Goal: Transaction & Acquisition: Purchase product/service

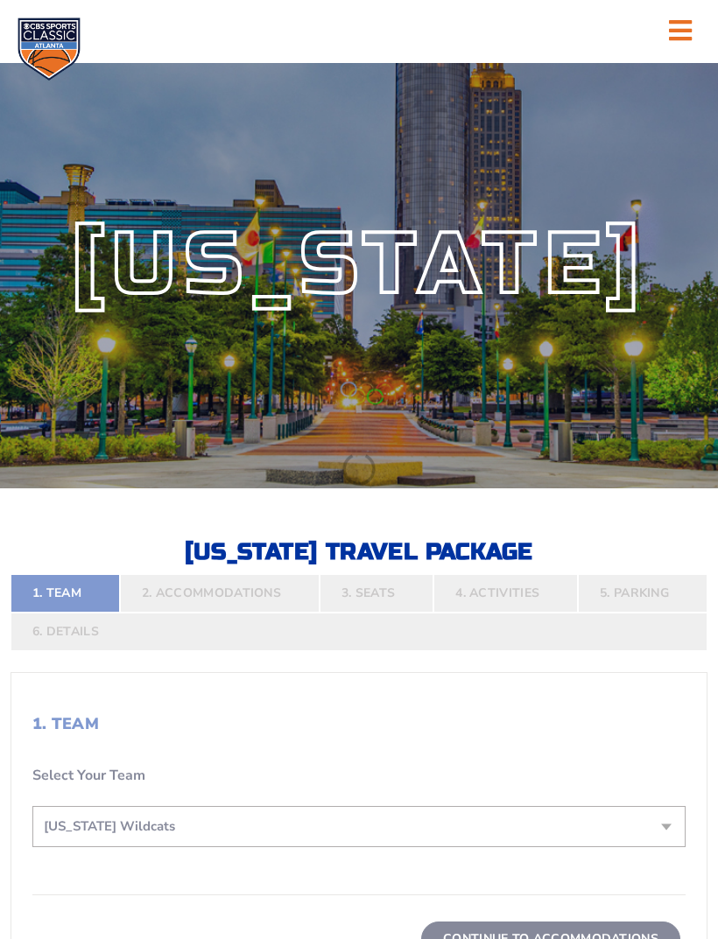
select select "12956"
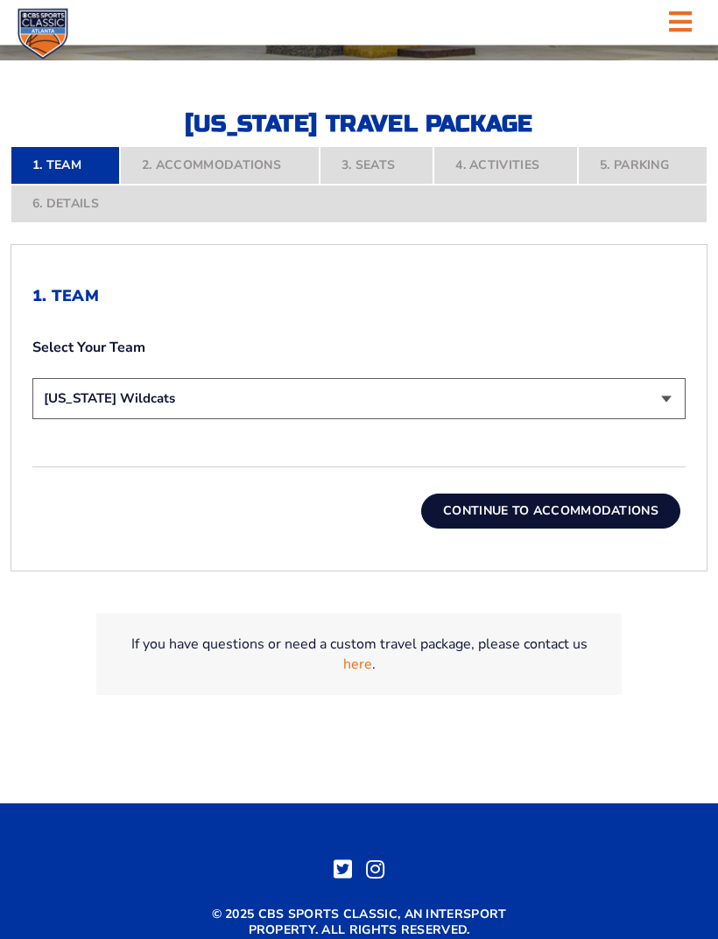
scroll to position [429, 0]
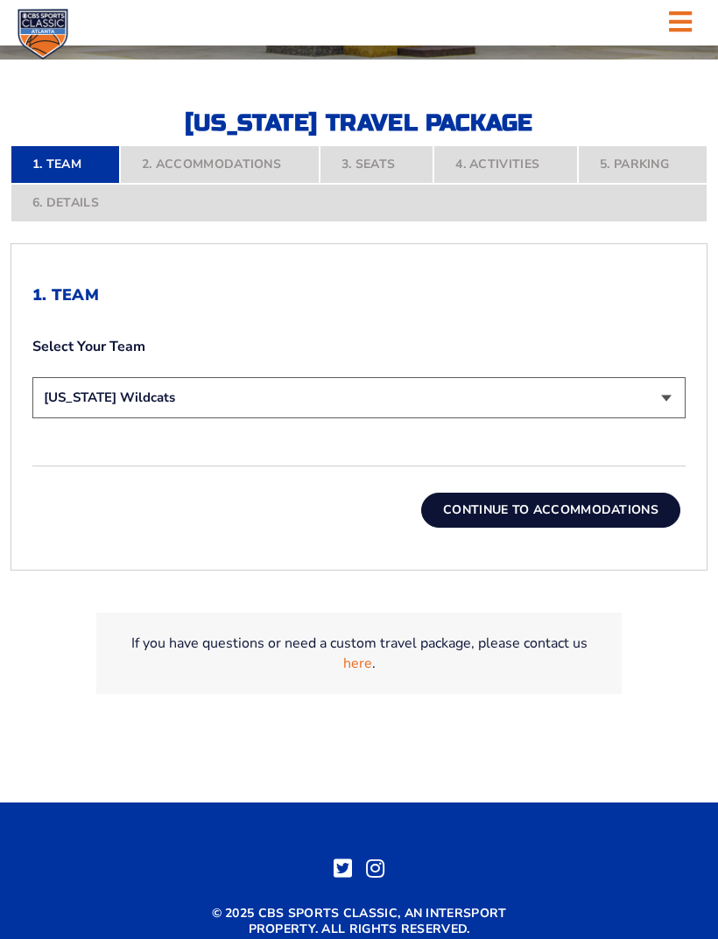
click at [545, 528] on button "Continue To Accommodations" at bounding box center [550, 510] width 259 height 35
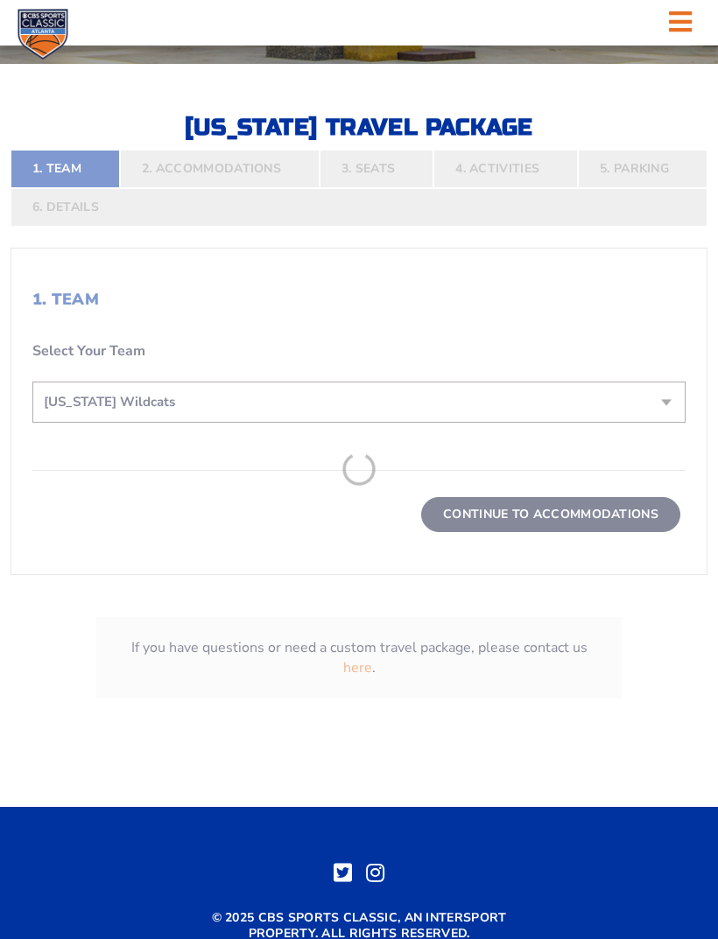
scroll to position [424, 0]
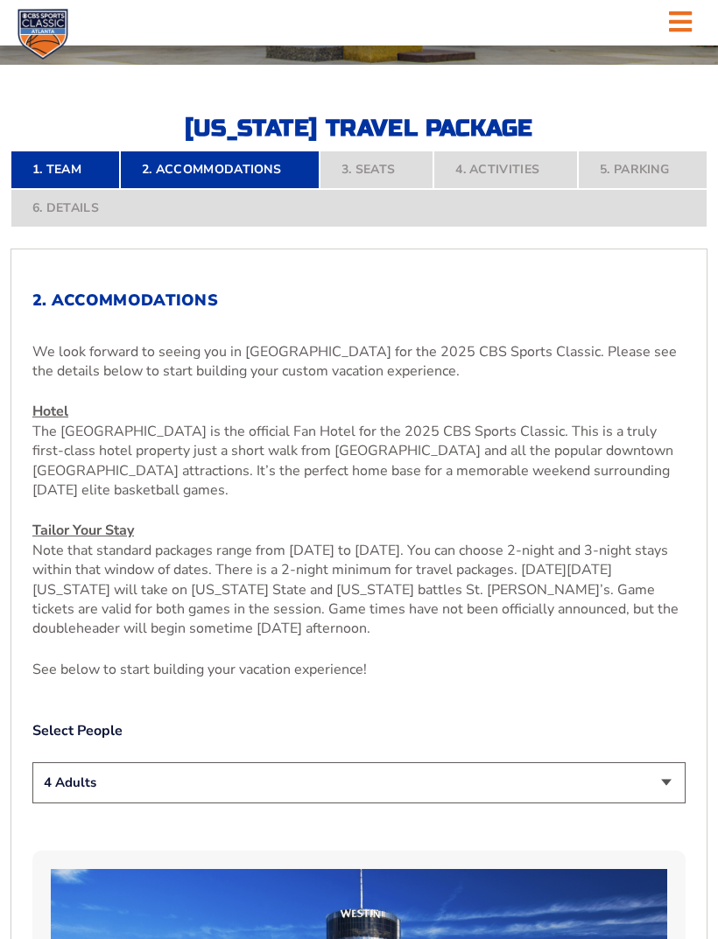
click at [659, 804] on select "1 Adult 2 Adults 3 Adults 4 Adults 2 Adults + 1 Child 2 Adults + 2 Children 2 A…" at bounding box center [358, 783] width 653 height 41
select select "2 Adults"
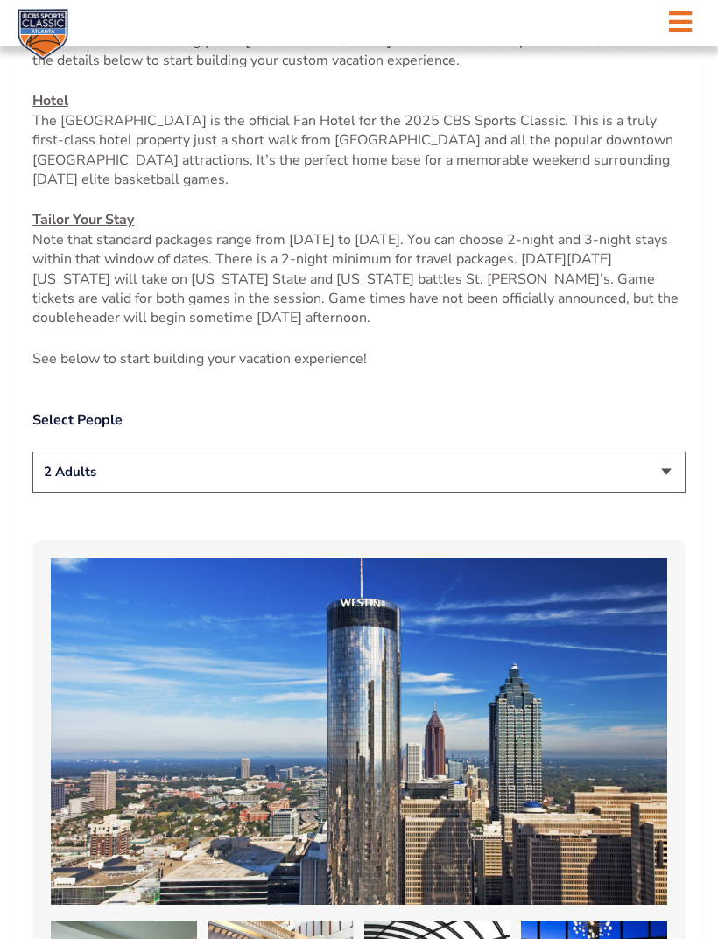
scroll to position [738, 0]
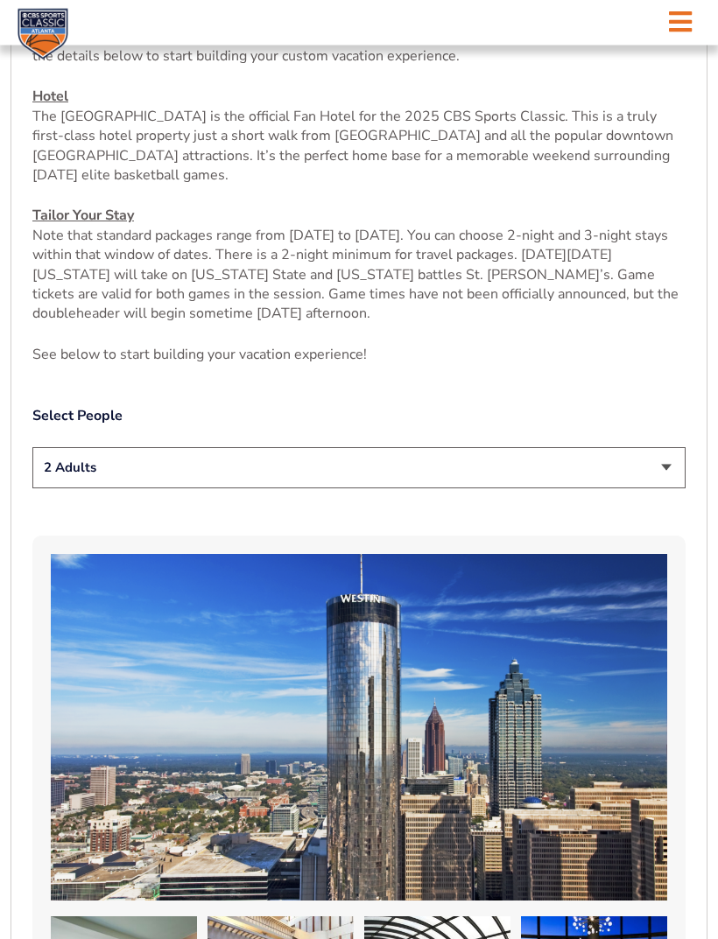
click at [663, 482] on select "1 Adult 2 Adults 3 Adults 4 Adults 2 Adults + 1 Child 2 Adults + 2 Children 2 A…" at bounding box center [358, 468] width 653 height 41
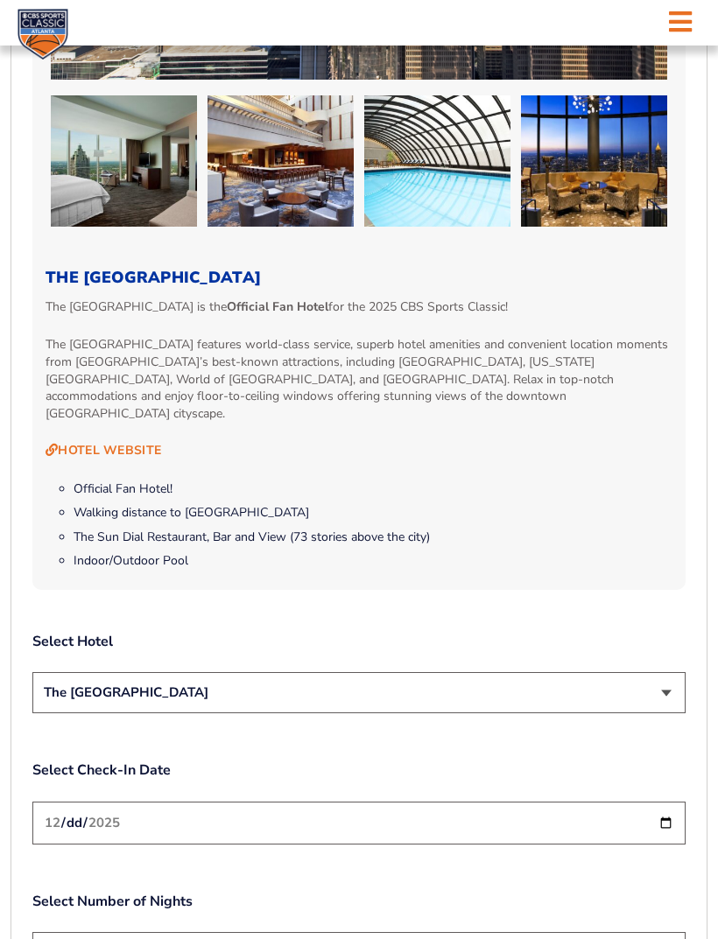
scroll to position [1571, 0]
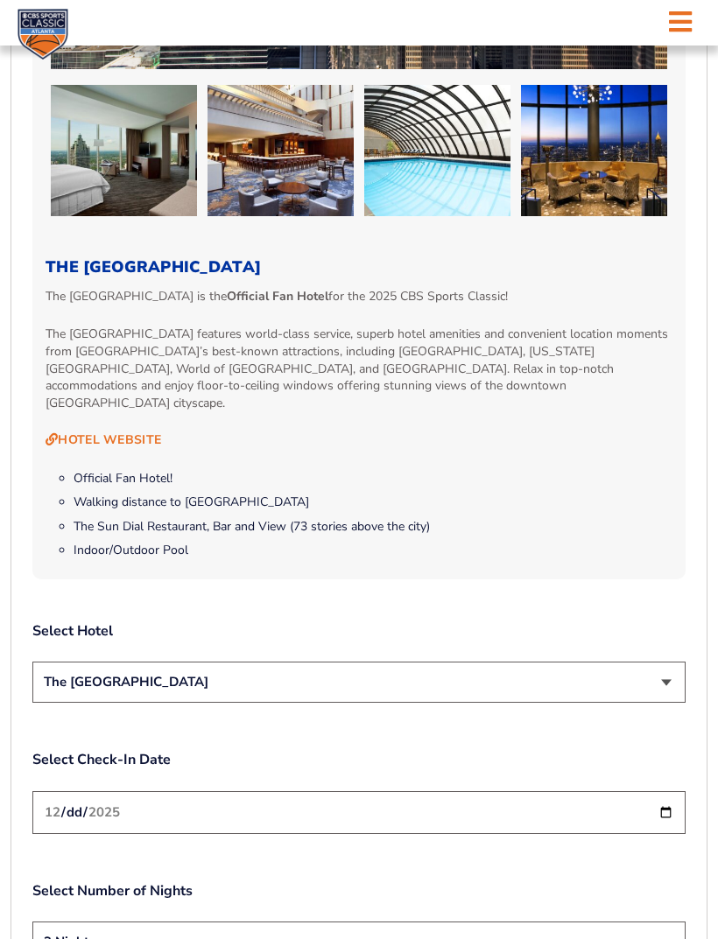
click at [658, 681] on select "The [GEOGRAPHIC_DATA]" at bounding box center [358, 682] width 653 height 41
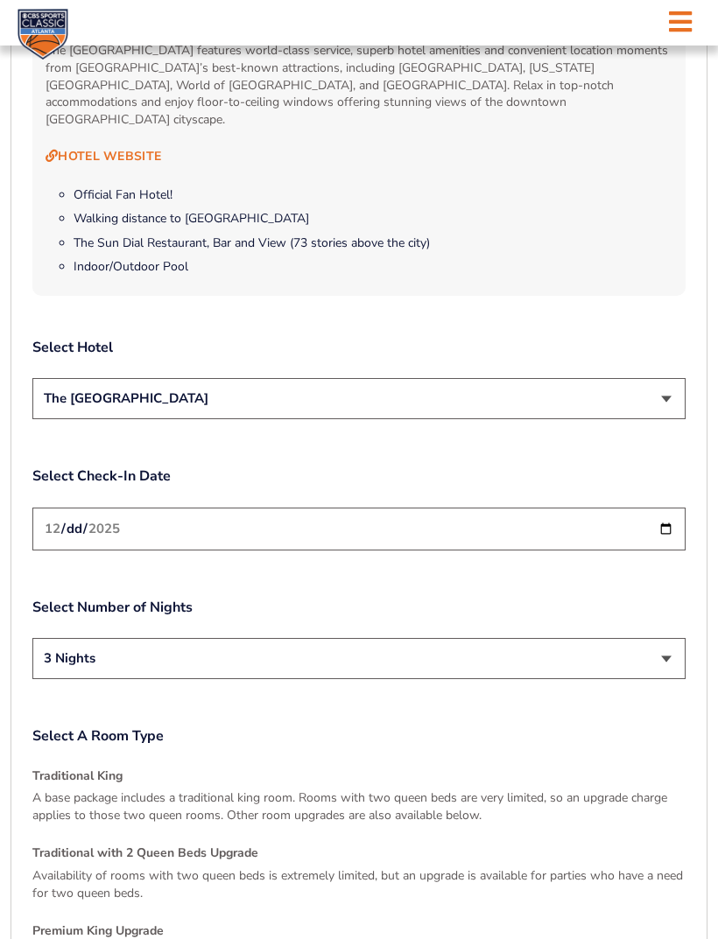
scroll to position [1858, 0]
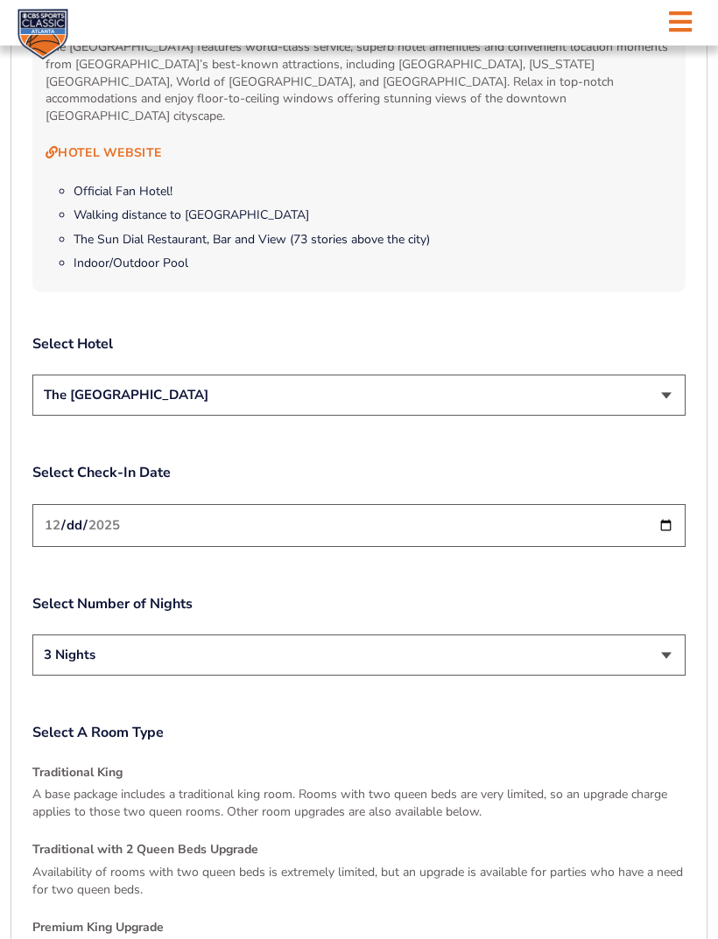
click at [631, 525] on input "2025-12-18" at bounding box center [358, 525] width 653 height 43
click at [665, 651] on select "2 Nights 3 Nights" at bounding box center [358, 655] width 653 height 41
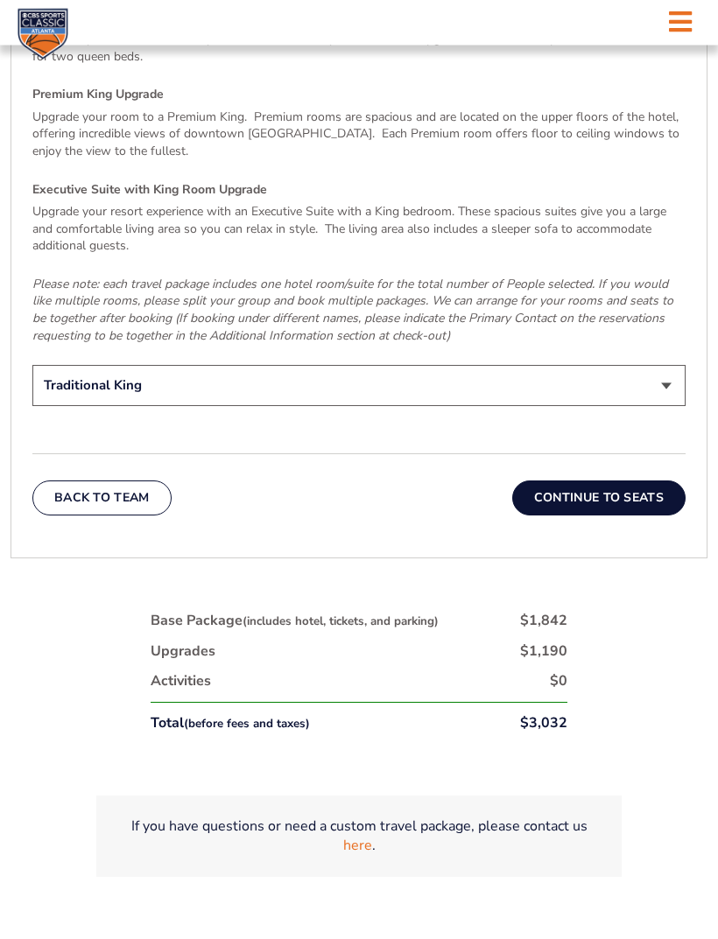
scroll to position [2692, 0]
click at [627, 482] on button "Continue To Seats" at bounding box center [598, 497] width 173 height 35
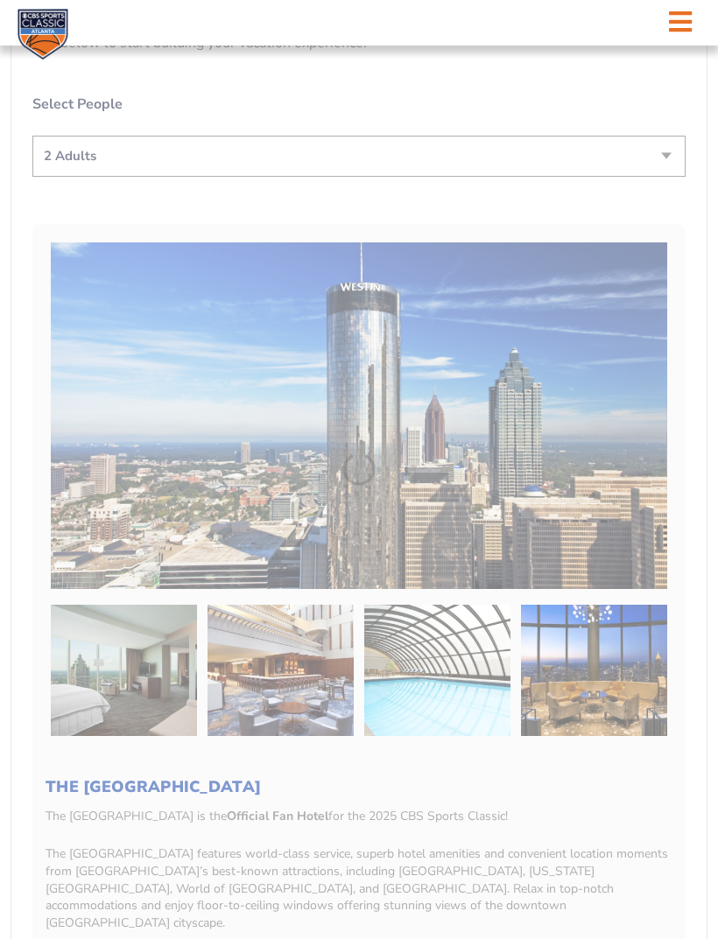
scroll to position [424, 0]
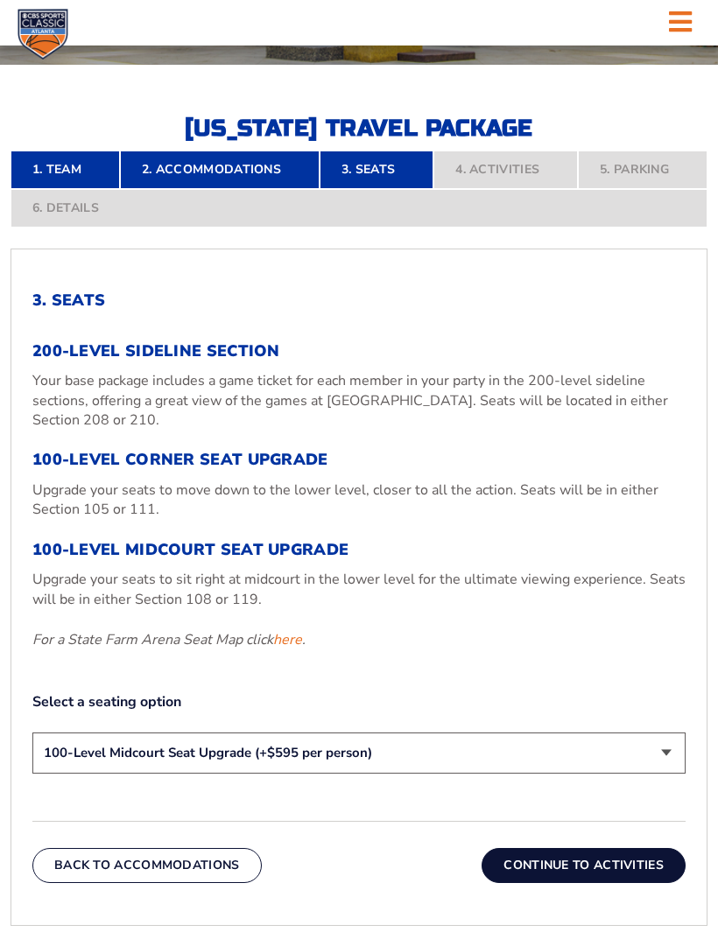
click at [655, 774] on select "200-Level Sideline Section 100-Level Corner Seat Upgrade (+$120 per person) 100…" at bounding box center [358, 753] width 653 height 41
select select "100-Level Corner Seat Upgrade"
click at [617, 883] on button "Continue To Activities" at bounding box center [584, 865] width 204 height 35
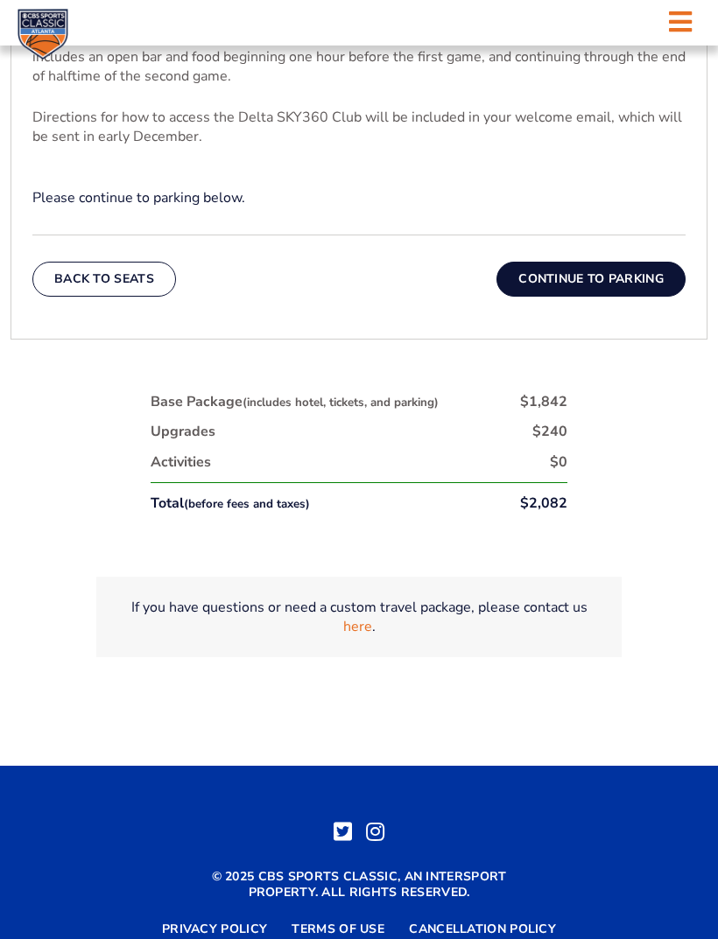
scroll to position [824, 0]
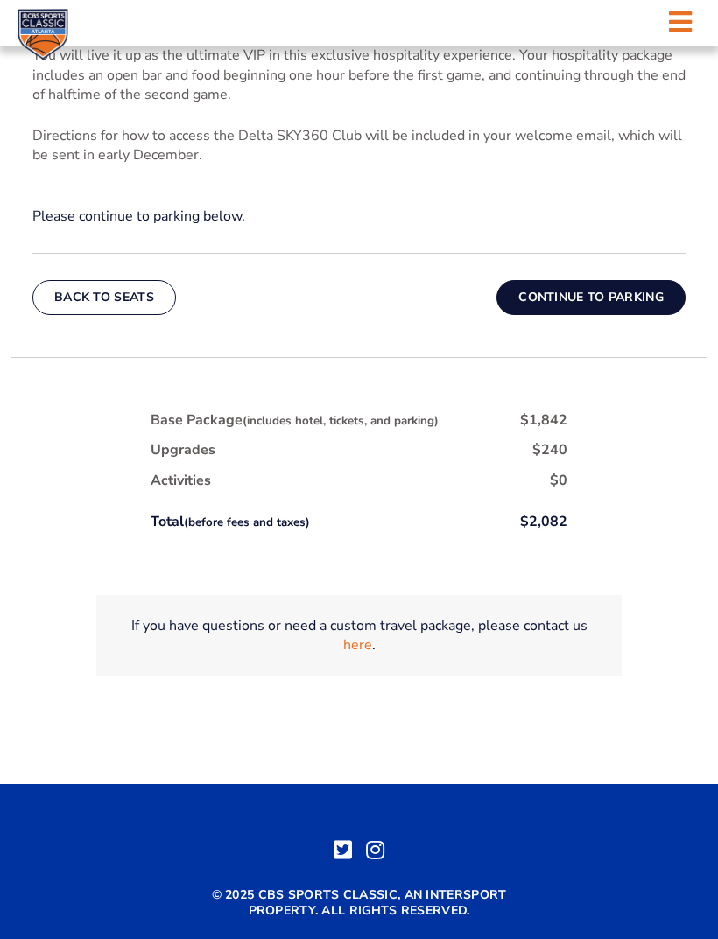
click at [608, 315] on button "Continue To Parking" at bounding box center [590, 297] width 189 height 35
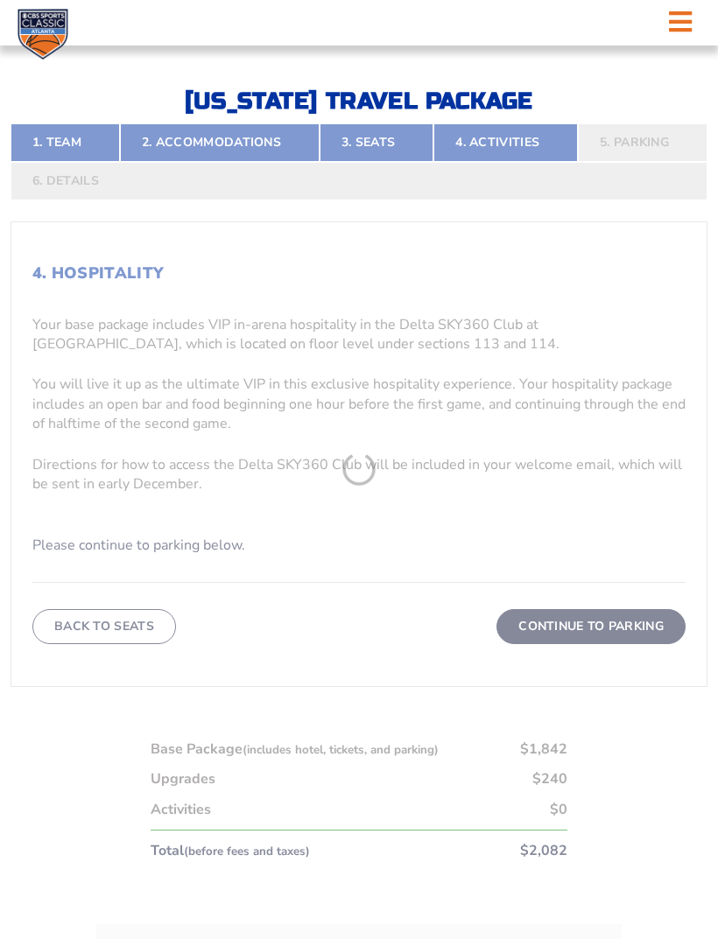
scroll to position [424, 0]
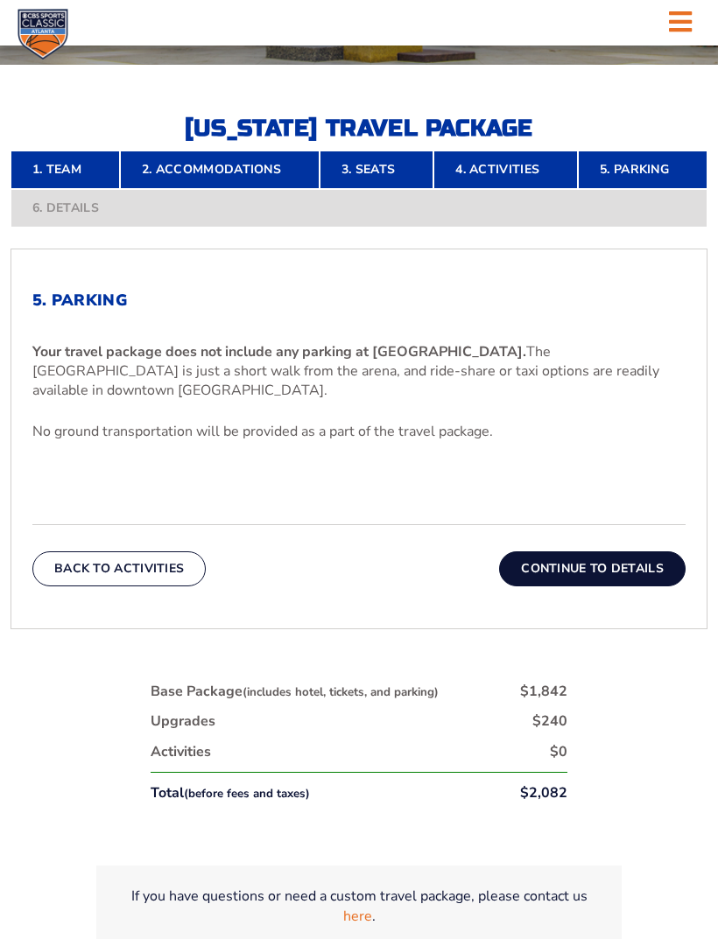
click at [609, 587] on button "Continue To Details" at bounding box center [592, 569] width 186 height 35
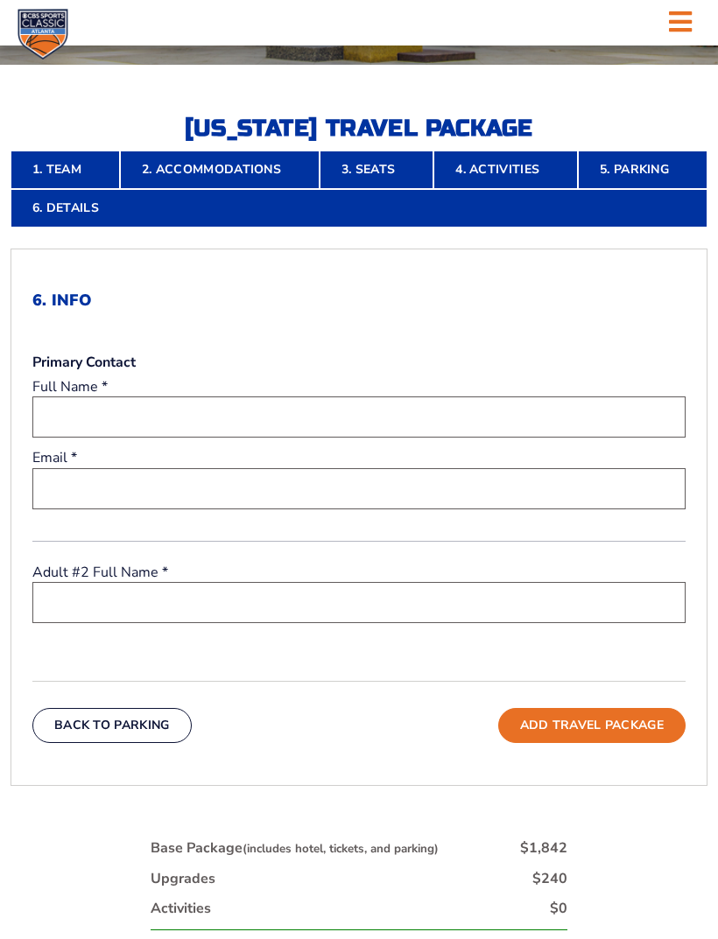
click at [387, 438] on input "text" at bounding box center [358, 417] width 653 height 41
type input "Michael Sturmak"
click at [448, 510] on input "email" at bounding box center [358, 488] width 653 height 41
type input "msturmak@msncom"
click at [628, 311] on h2 "6. Info" at bounding box center [358, 301] width 653 height 19
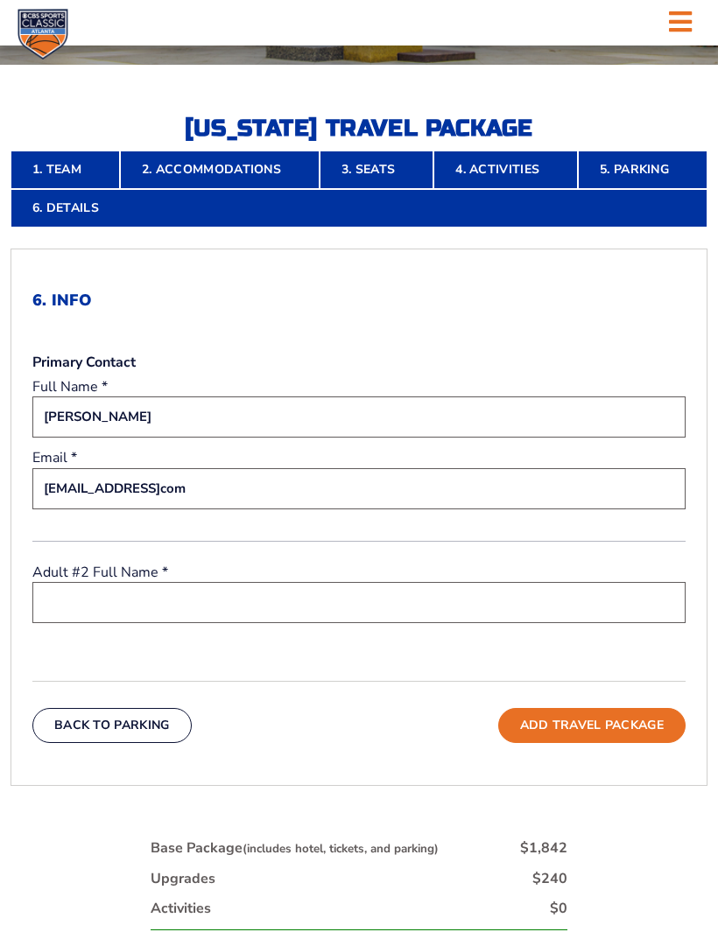
click at [447, 616] on input "text" at bounding box center [358, 602] width 653 height 41
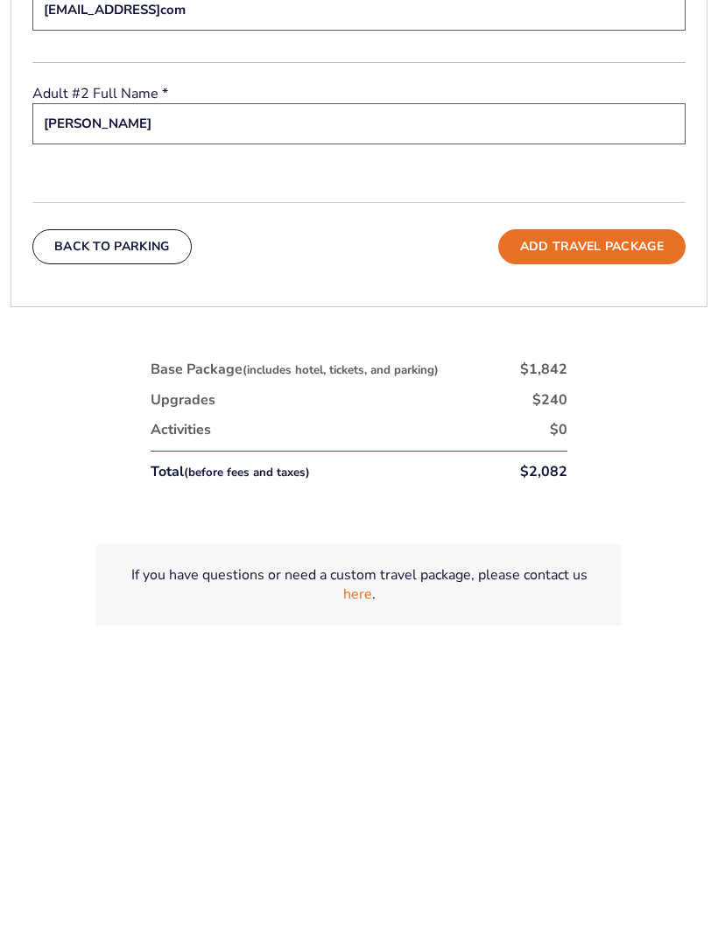
scroll to position [665, 0]
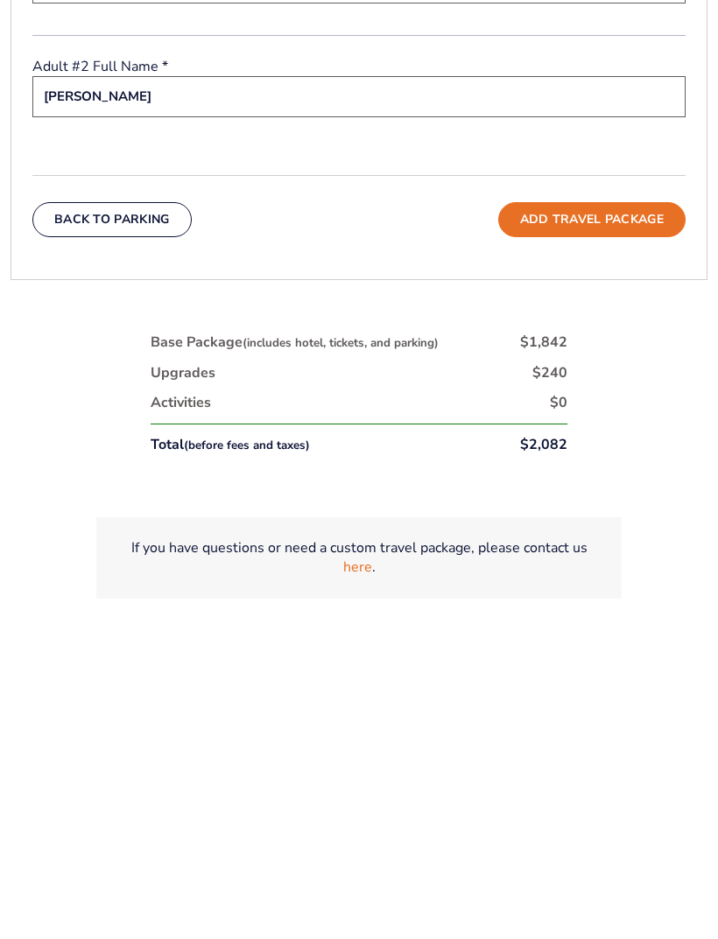
type input "Cathy Sturmak"
click at [612, 468] on button "Add Travel Package" at bounding box center [591, 485] width 187 height 35
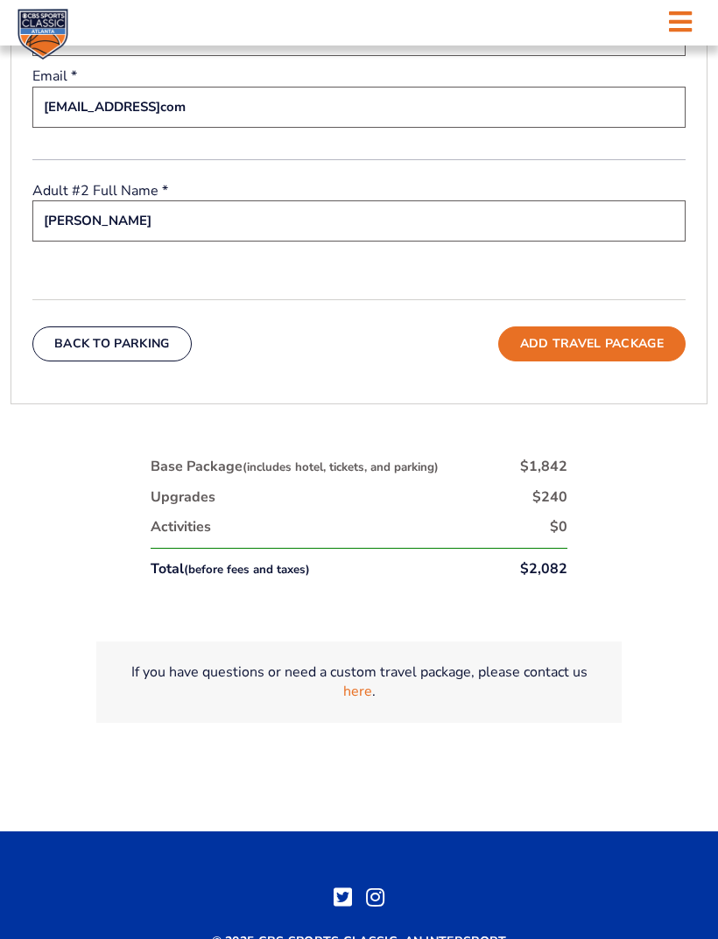
scroll to position [806, 0]
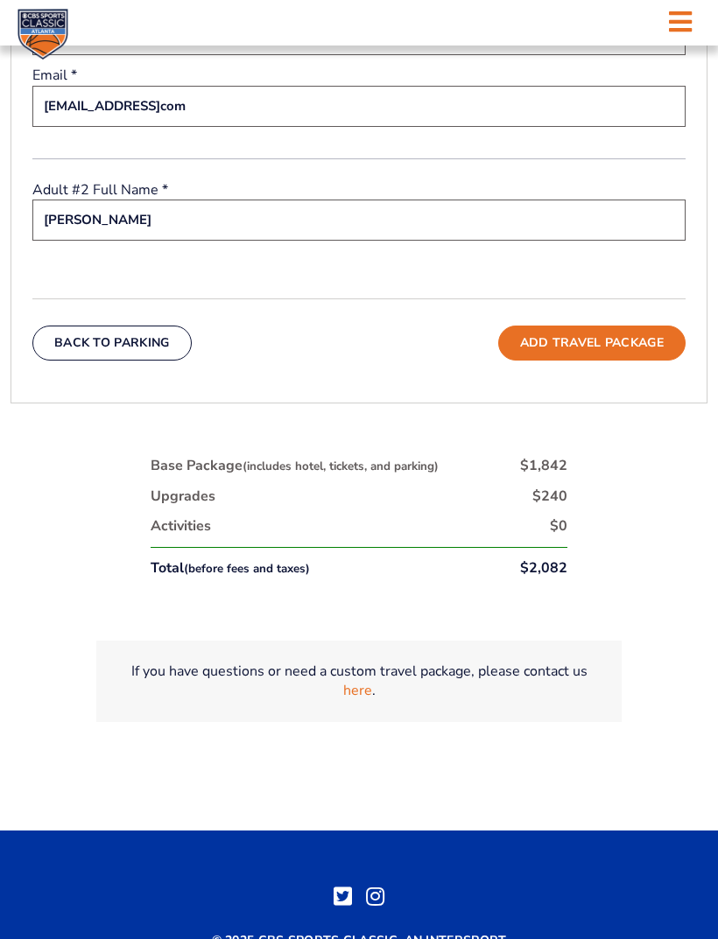
click at [591, 361] on button "Add Travel Package" at bounding box center [591, 343] width 187 height 35
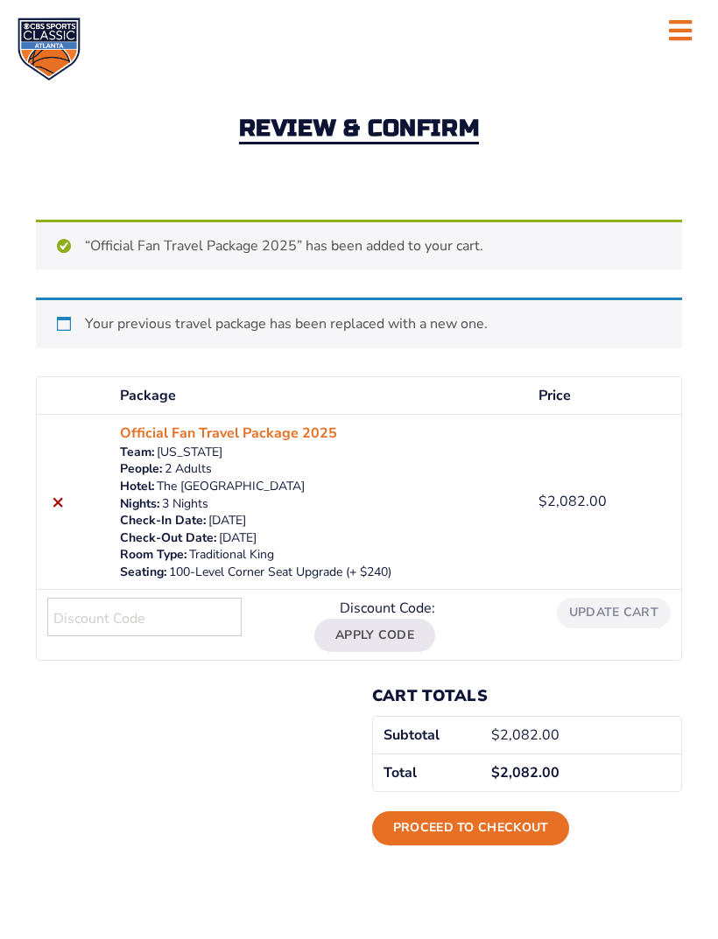
click at [680, 34] on icon at bounding box center [680, 31] width 23 height 26
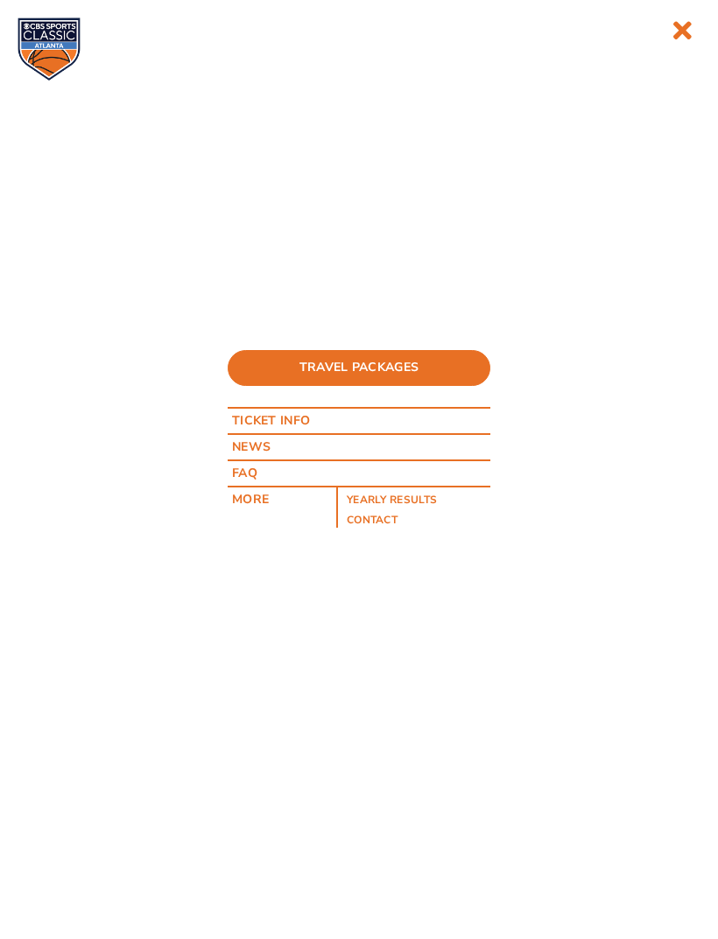
click at [607, 130] on nav "Travel Packages Ticket Info News FAQ More Yearly Results Contact" at bounding box center [359, 469] width 718 height 939
click at [680, 32] on icon at bounding box center [682, 31] width 20 height 26
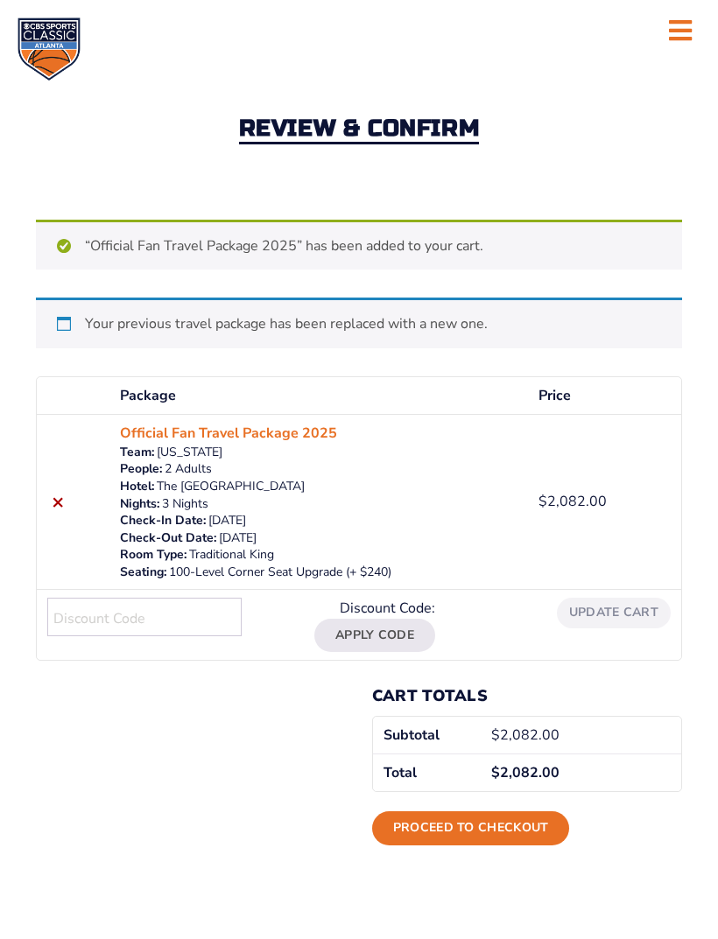
click at [499, 823] on link "Proceed to checkout" at bounding box center [471, 828] width 198 height 33
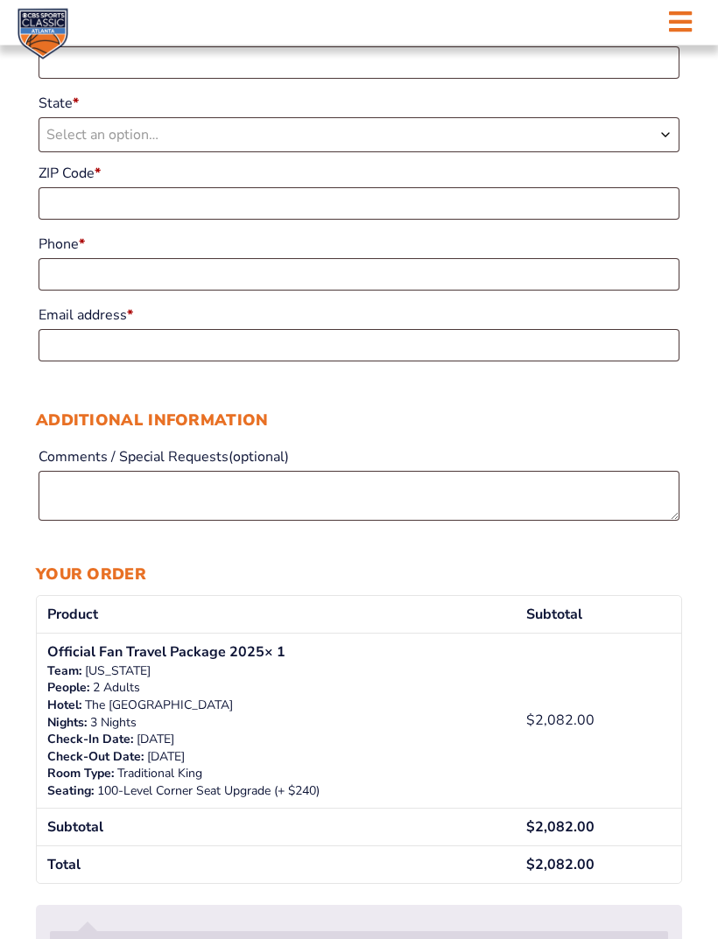
scroll to position [578, 0]
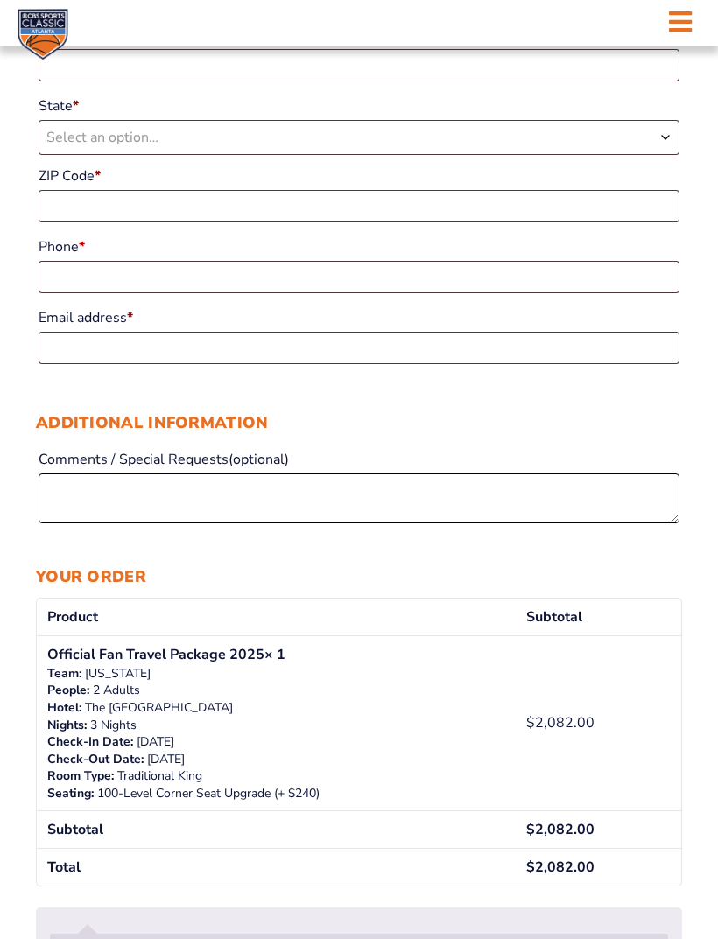
click at [210, 506] on textarea "Comments / Special Requests (optional)" at bounding box center [359, 499] width 641 height 50
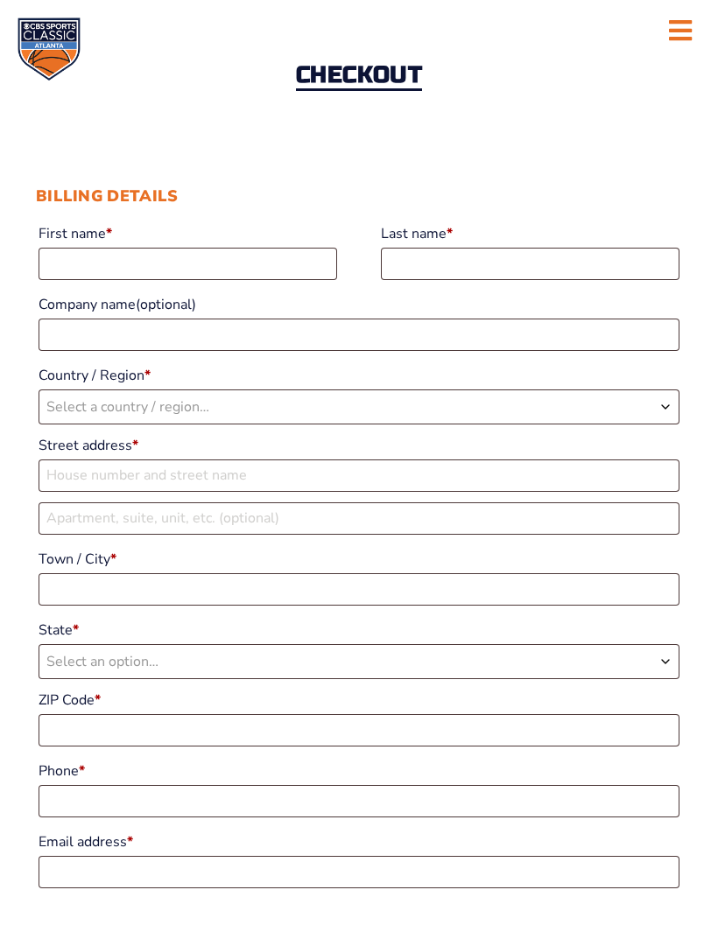
scroll to position [38, 0]
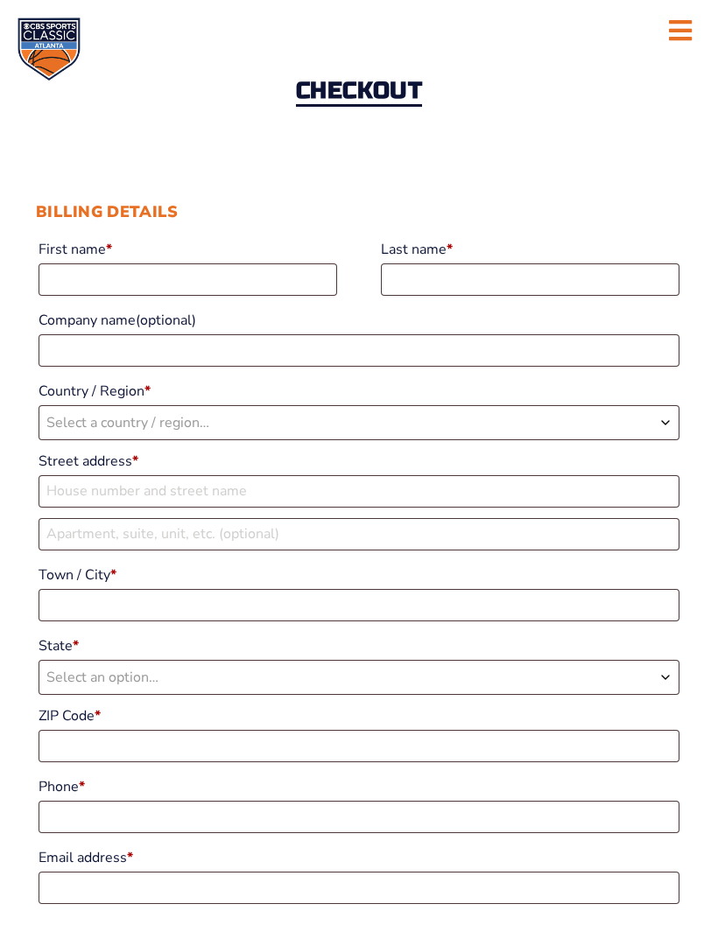
type textarea "Please see us with the other people traveling in our group. We are all requesti…"
click at [197, 280] on input "First name *" at bounding box center [188, 280] width 299 height 32
type input "Michael"
click at [479, 282] on input "Last name *" at bounding box center [530, 280] width 299 height 32
type input "Sturmak"
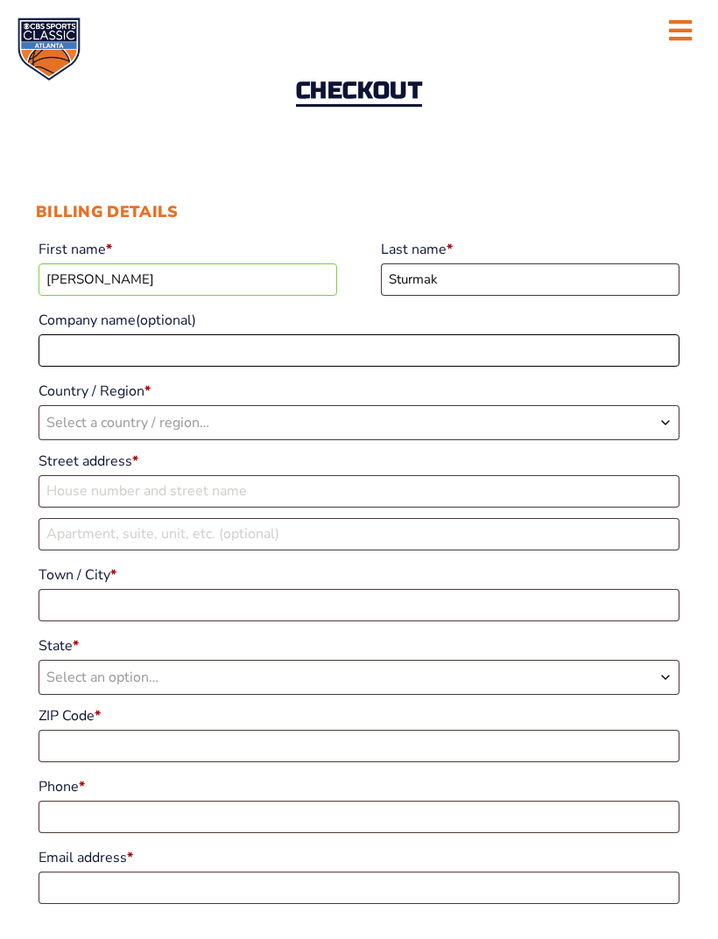
click at [216, 352] on input "Company name (optional)" at bounding box center [359, 350] width 641 height 32
click at [319, 423] on span "Select a country / region…" at bounding box center [358, 422] width 639 height 33
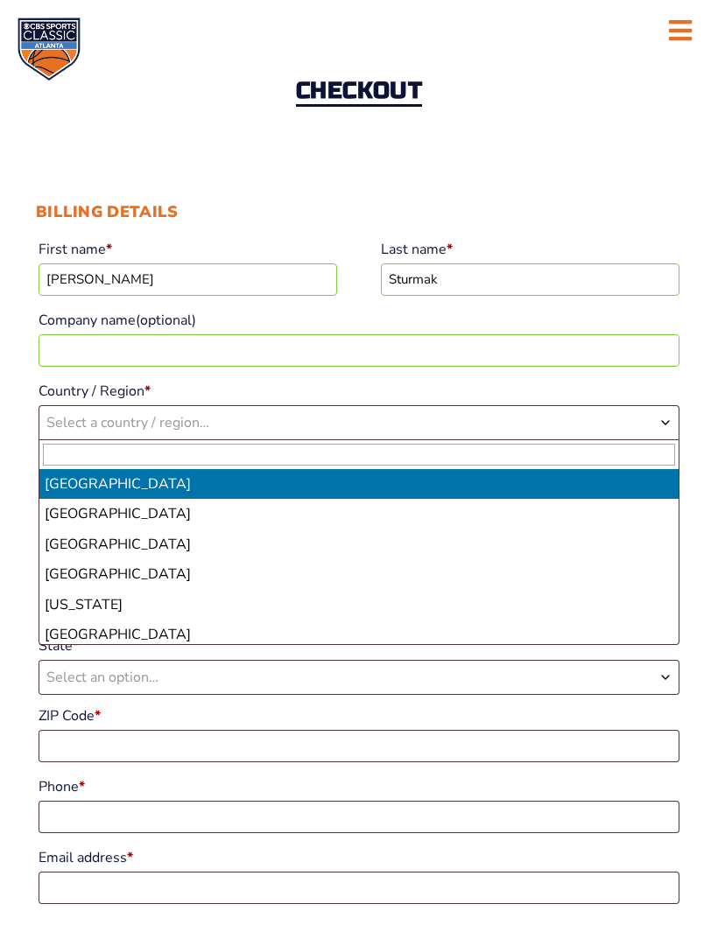
click at [219, 455] on input "text" at bounding box center [359, 455] width 632 height 22
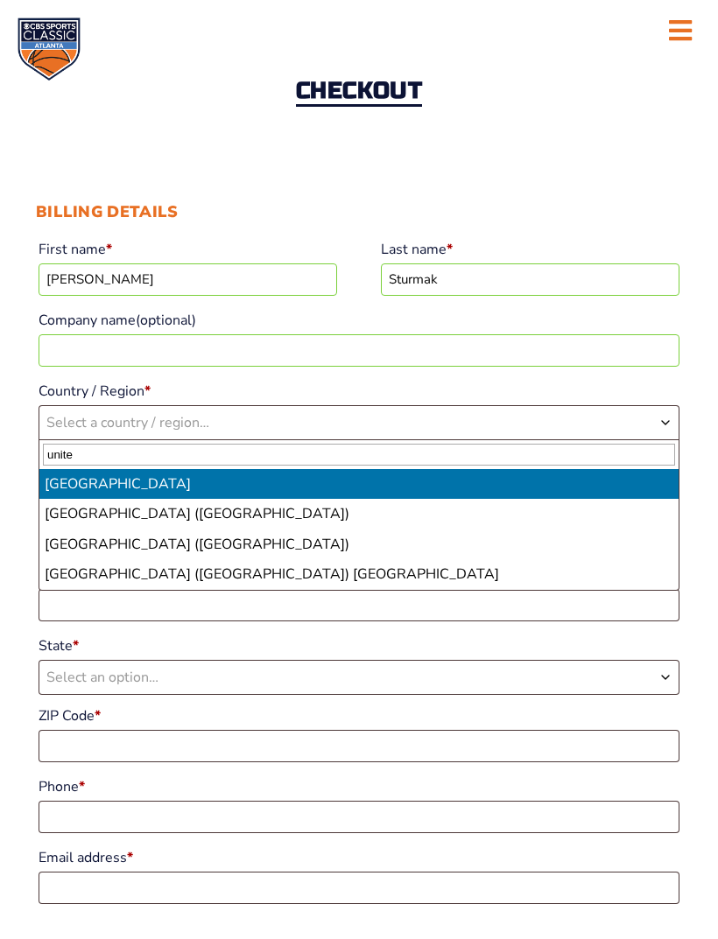
type input "united"
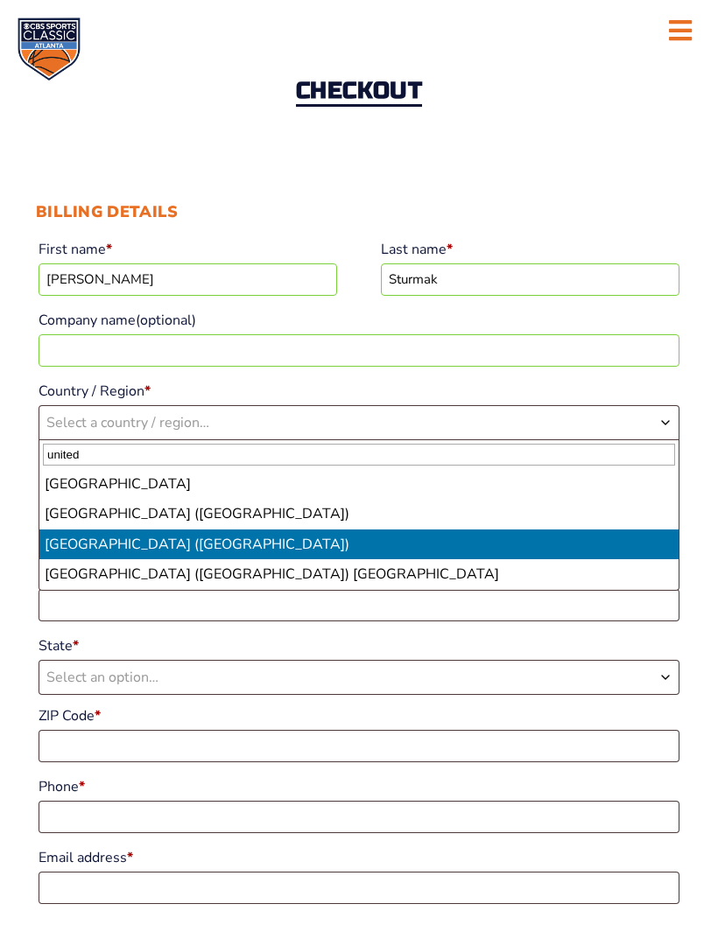
select select "US"
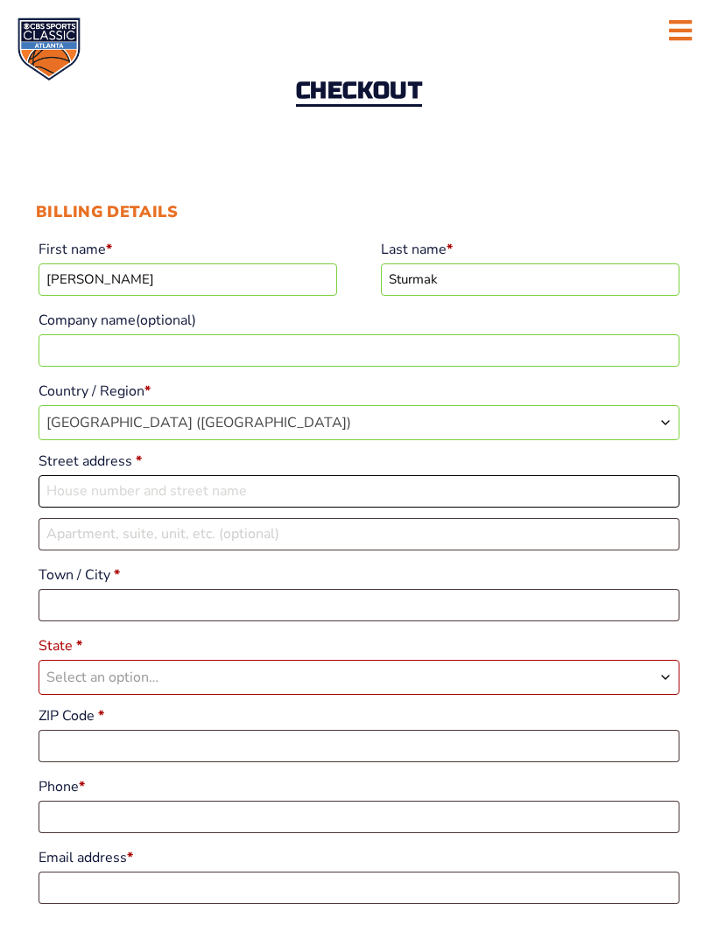
click at [259, 496] on input "Street address *" at bounding box center [359, 491] width 641 height 32
type input "5235 N. 36th Street"
click at [301, 613] on input "Town / City *" at bounding box center [359, 605] width 641 height 32
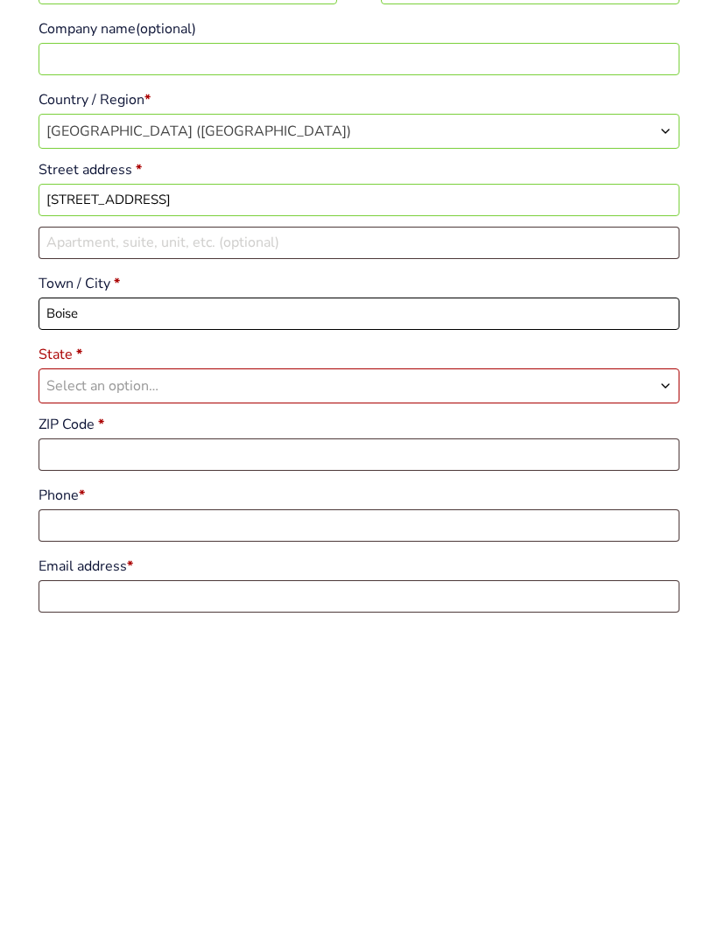
type input "Boise"
click at [243, 661] on span "Select an option…" at bounding box center [358, 677] width 639 height 33
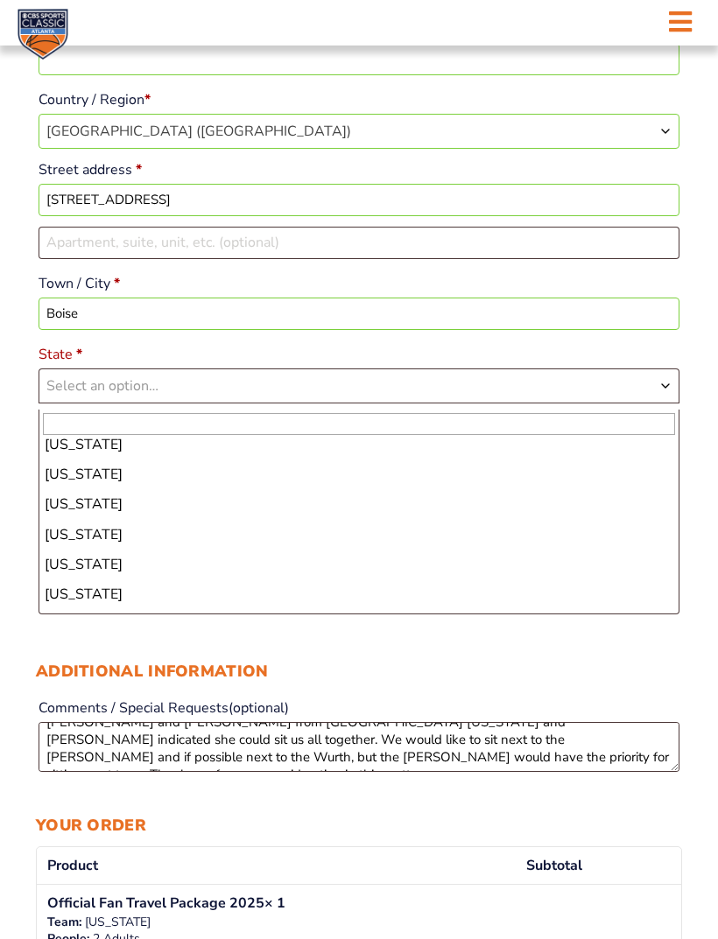
scroll to position [279, 0]
select select "ID"
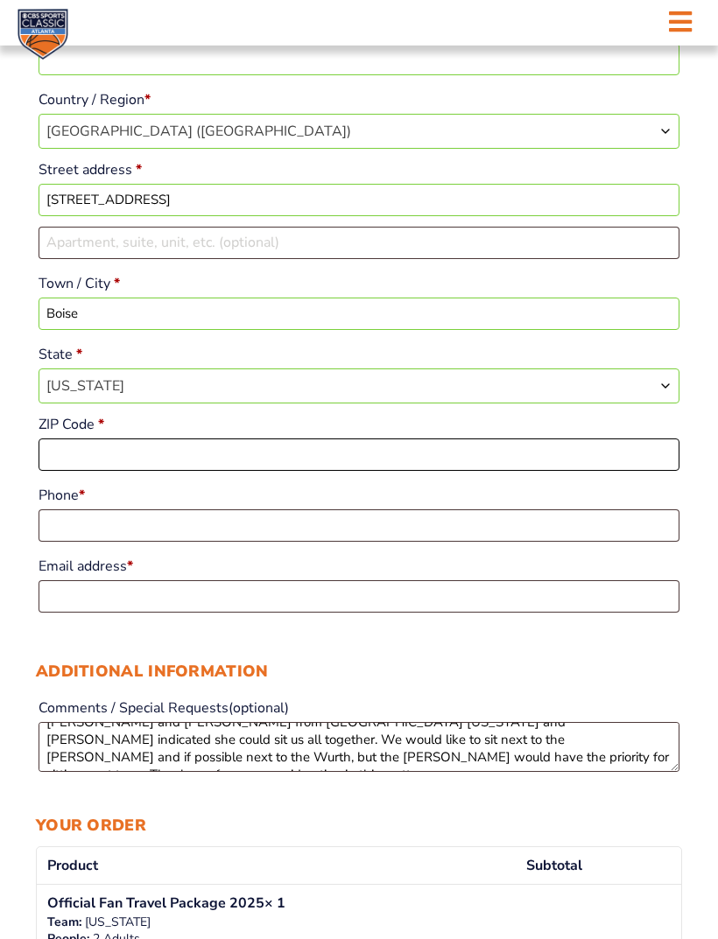
click at [241, 466] on input "ZIP Code *" at bounding box center [359, 455] width 641 height 32
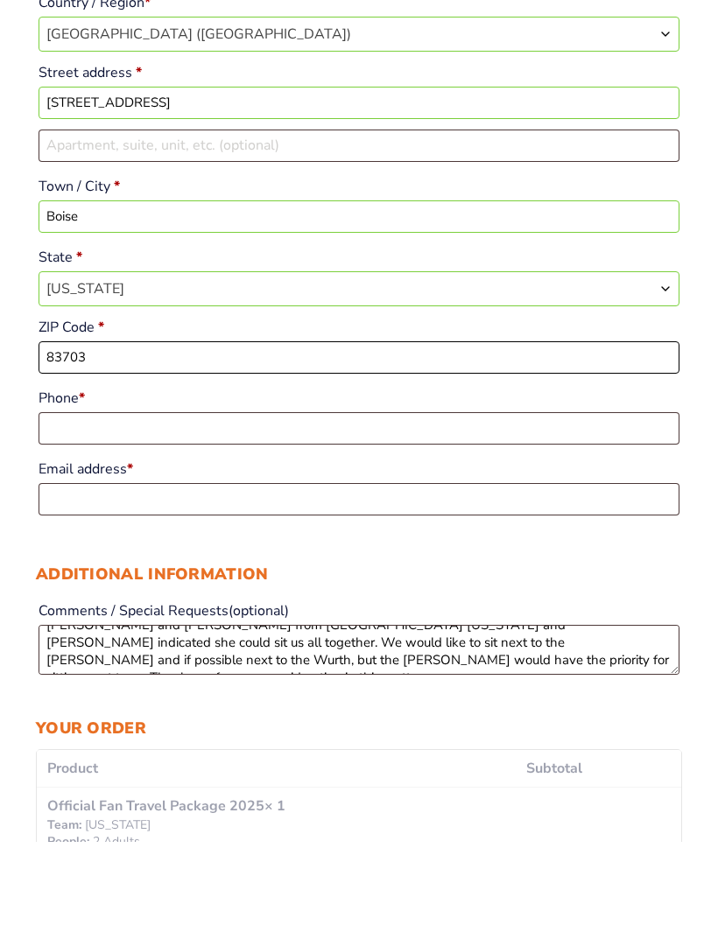
type input "83703"
click at [269, 510] on input "Phone *" at bounding box center [359, 526] width 641 height 32
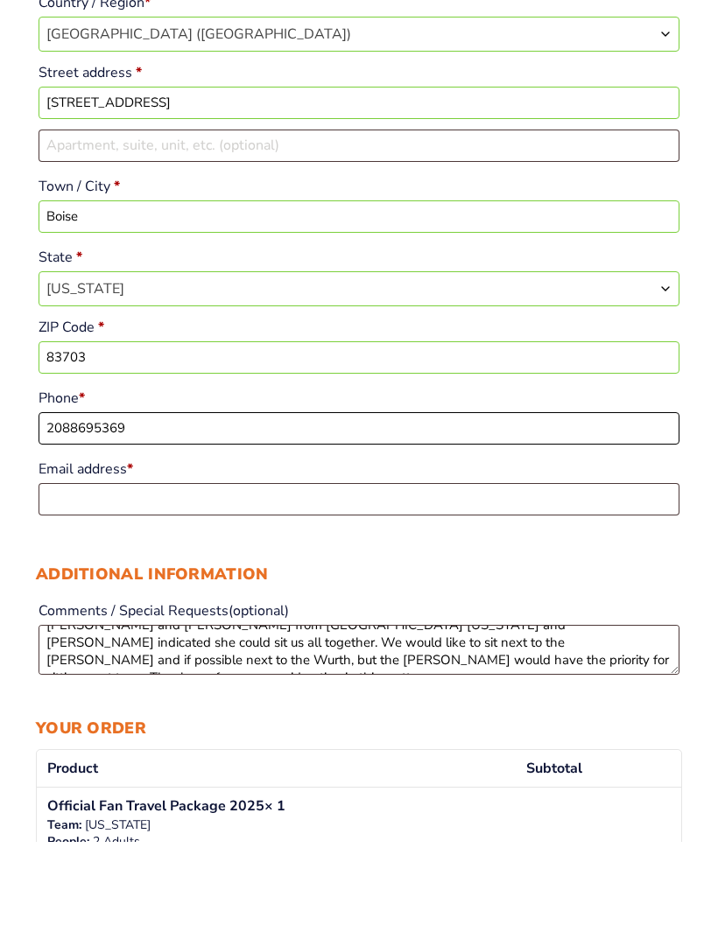
type input "2088695369"
click at [330, 581] on input "Email address *" at bounding box center [359, 597] width 641 height 32
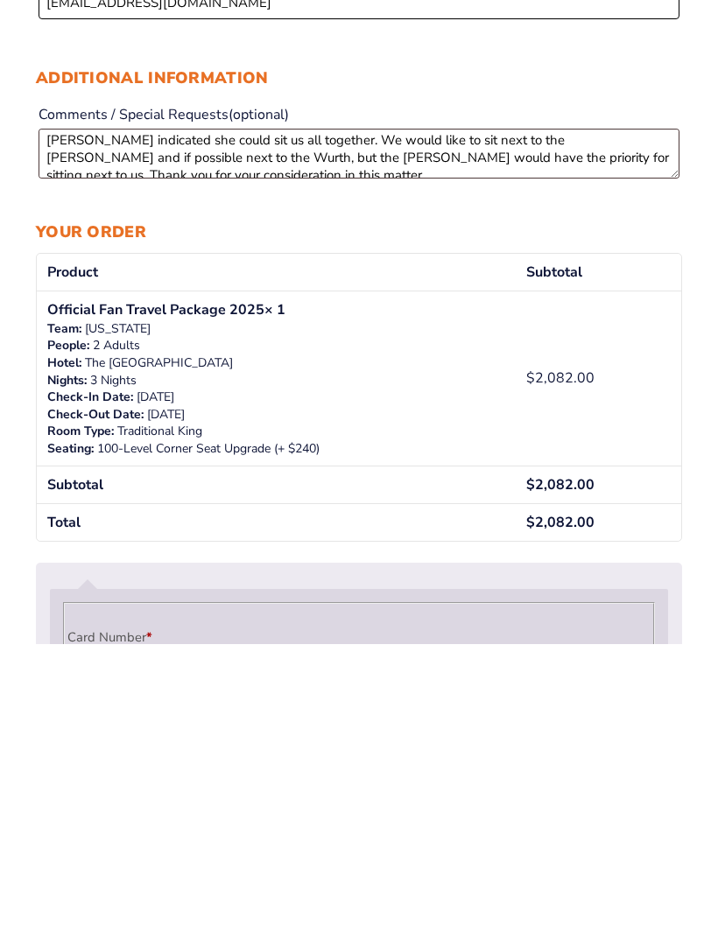
scroll to position [629, 0]
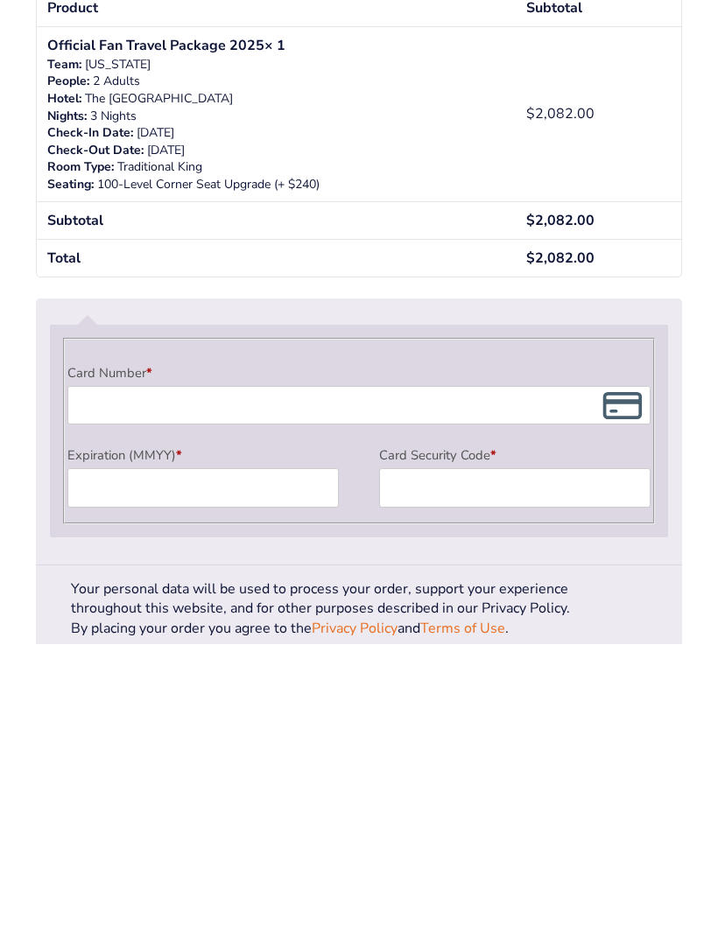
type input "msturmak@msn.com"
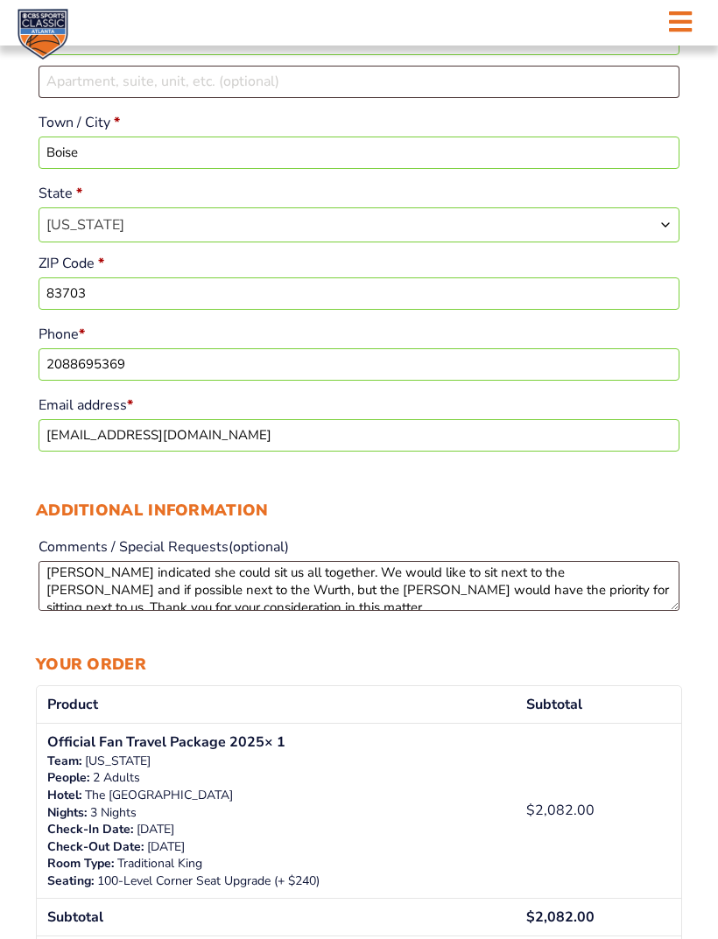
scroll to position [489, 0]
click at [385, 608] on textarea "Please see us with the other people traveling in our group. We are all requesti…" at bounding box center [359, 587] width 641 height 50
click at [394, 608] on textarea "Please see us with the other people traveling in our group. We are all requesti…" at bounding box center [359, 587] width 641 height 50
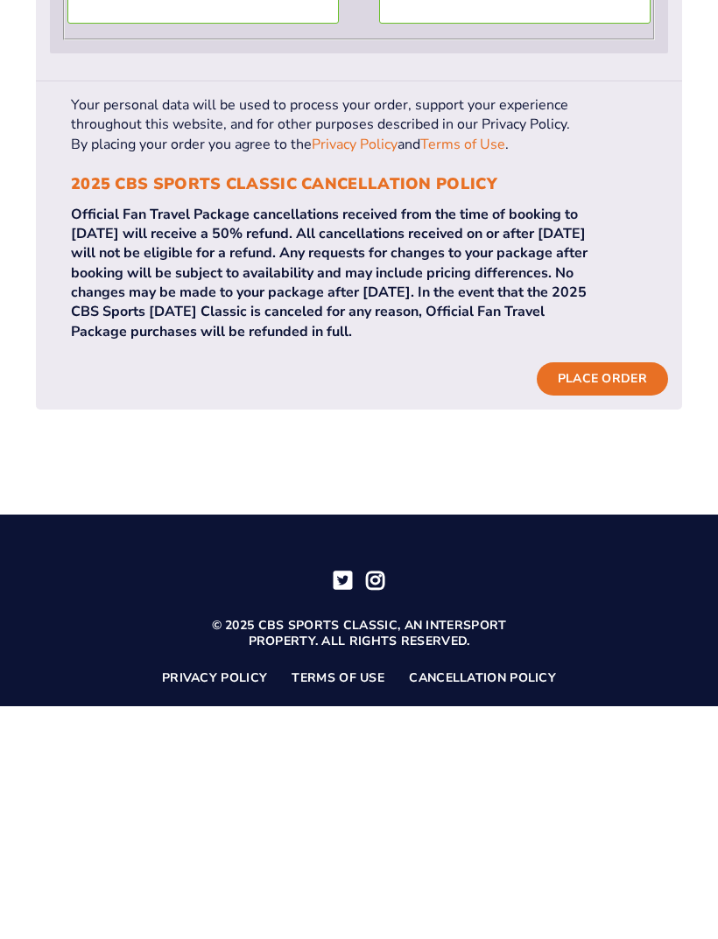
click at [604, 595] on button "Place order" at bounding box center [602, 611] width 131 height 33
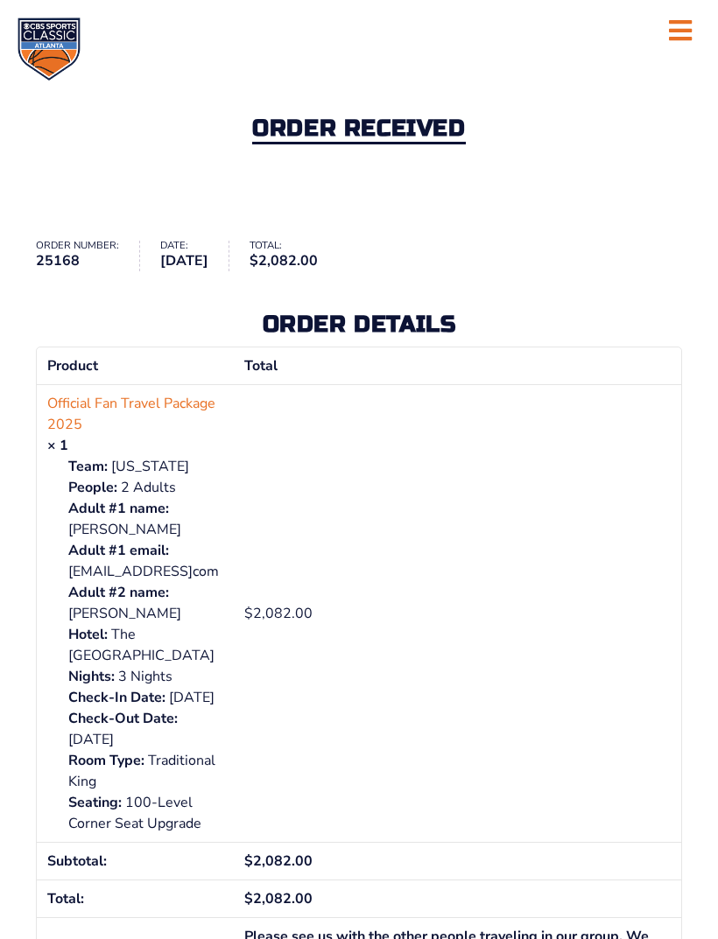
click at [681, 27] on icon at bounding box center [680, 31] width 23 height 26
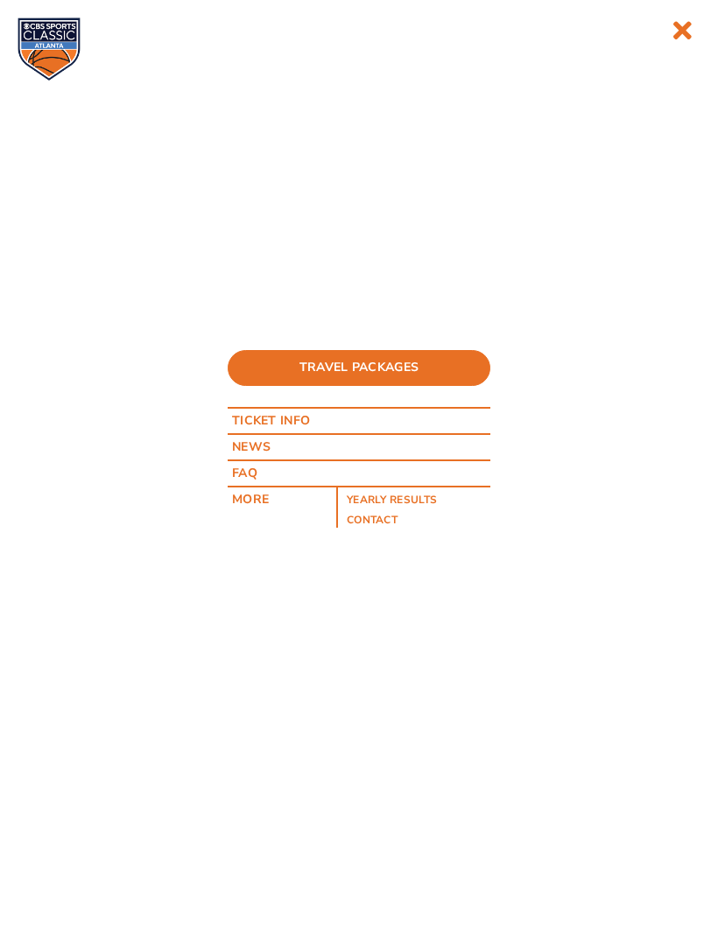
click at [422, 366] on link "Travel Packages" at bounding box center [359, 367] width 263 height 35
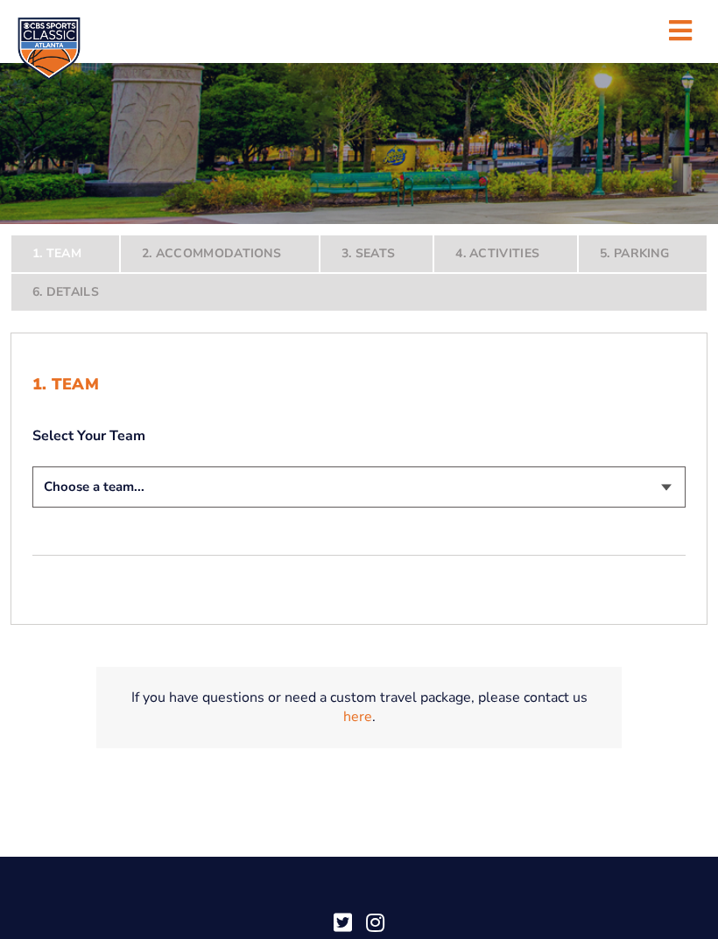
scroll to position [274, 0]
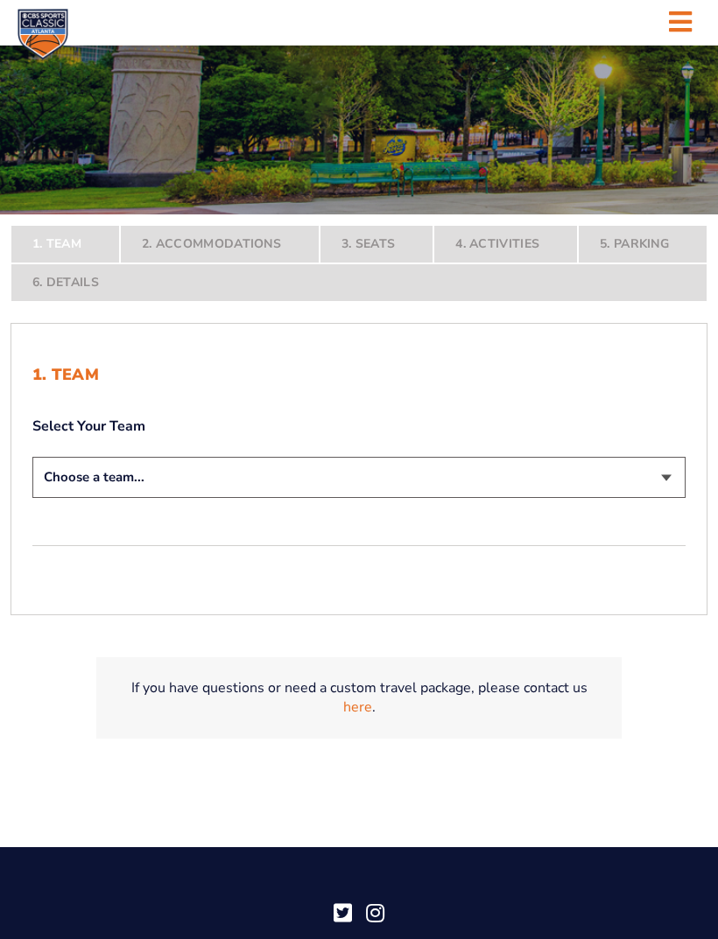
click at [524, 498] on select "Choose a team... Kentucky Wildcats Ohio State Buckeyes North Carolina Tar Heels…" at bounding box center [358, 477] width 653 height 41
select select "12956"
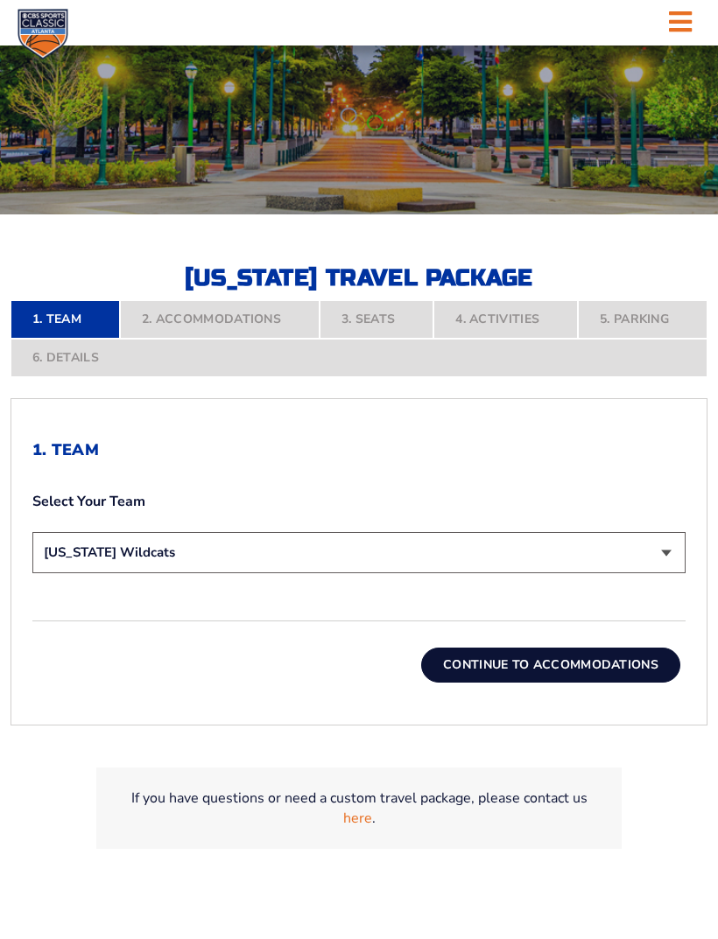
click at [594, 683] on button "Continue To Accommodations" at bounding box center [550, 665] width 259 height 35
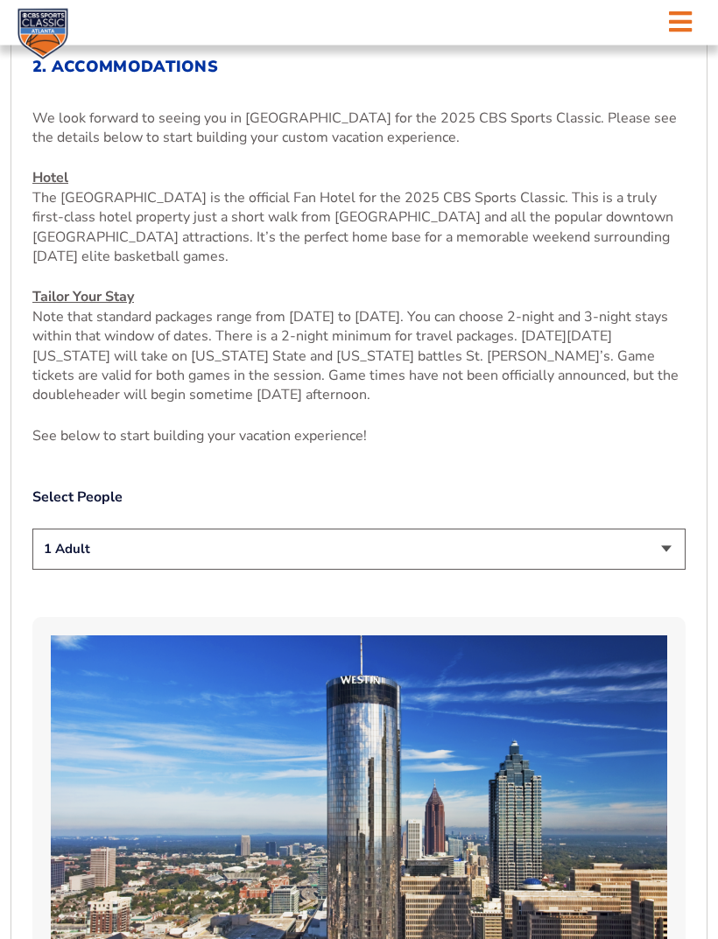
scroll to position [670, 0]
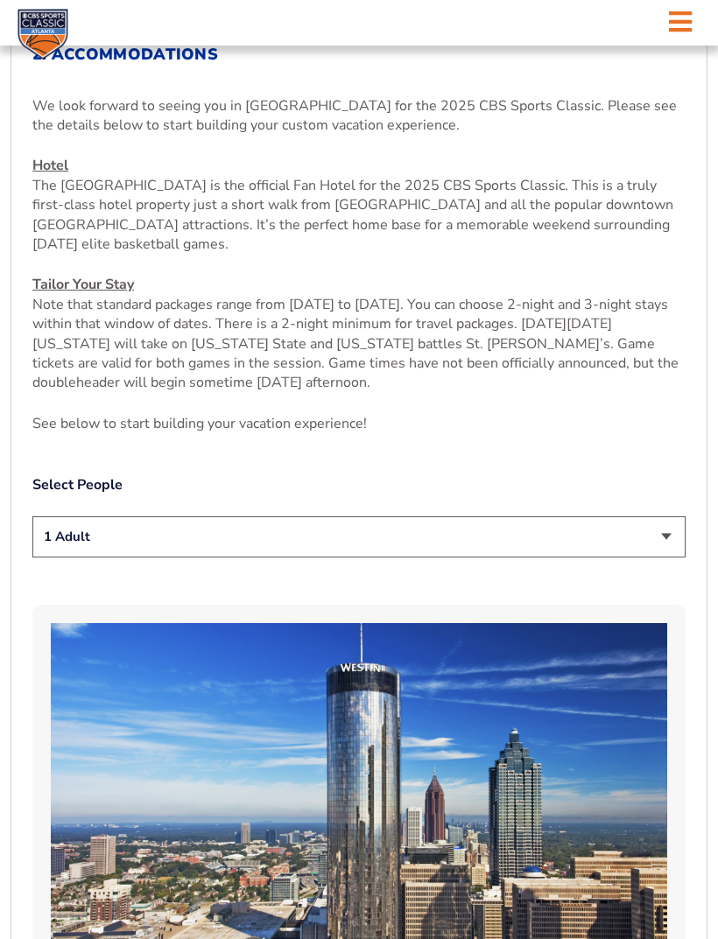
click at [658, 558] on select "1 Adult 2 Adults 3 Adults 4 Adults 2 Adults + 1 Child 2 Adults + 2 Children 2 A…" at bounding box center [358, 537] width 653 height 41
select select "2 Adults"
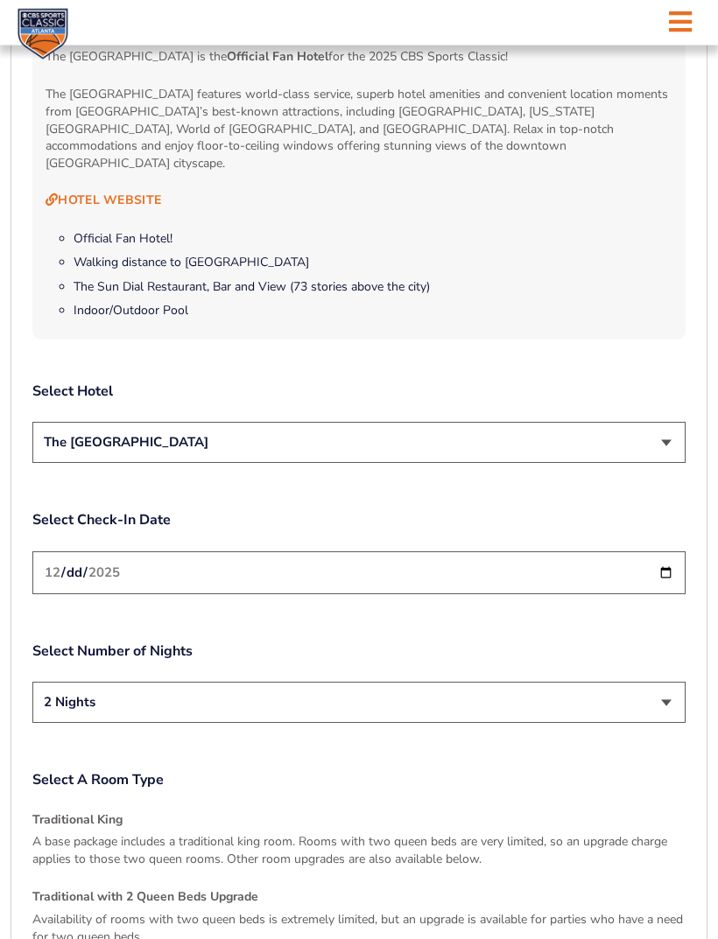
scroll to position [1813, 0]
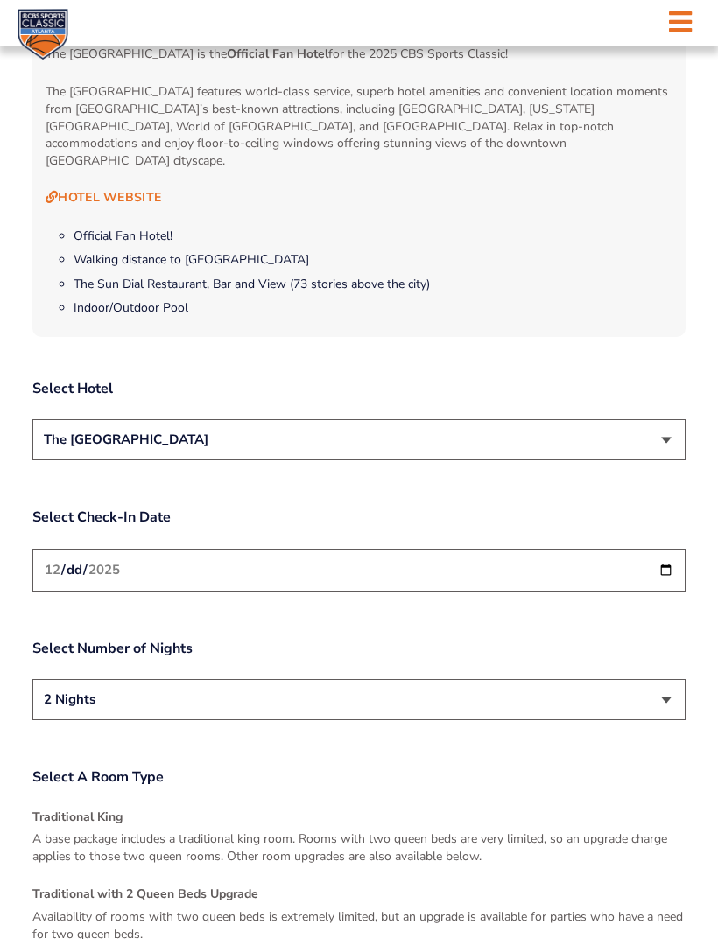
click at [616, 571] on input "2025-12-19" at bounding box center [358, 570] width 653 height 43
type input "2025-12-18"
click at [644, 691] on select "2 Nights 3 Nights" at bounding box center [358, 699] width 653 height 41
select select "3 Nights"
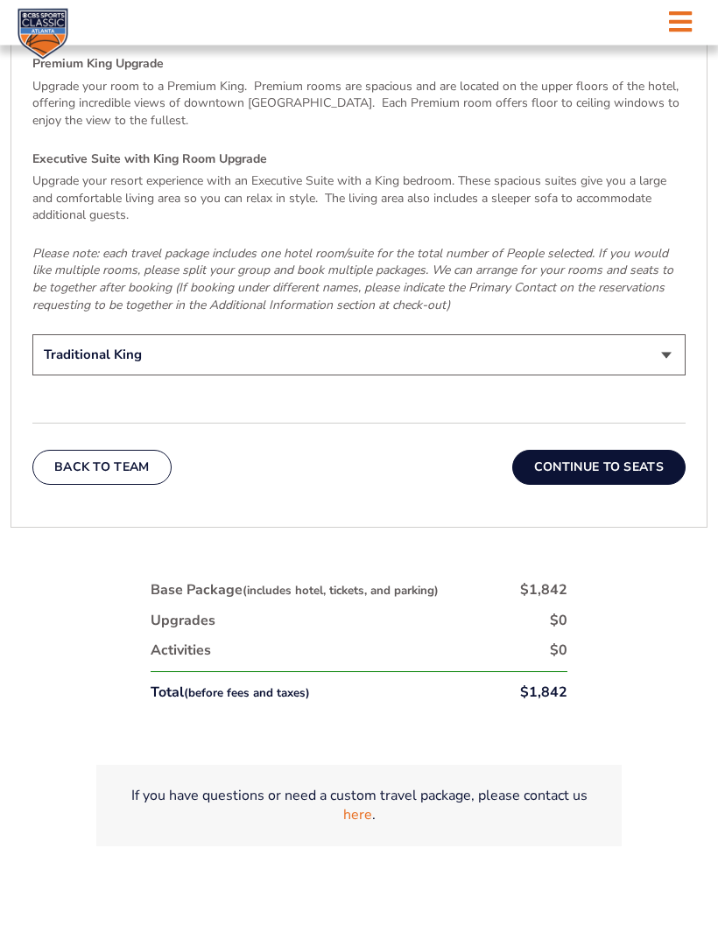
scroll to position [2722, 0]
click at [609, 459] on button "Continue To Seats" at bounding box center [598, 467] width 173 height 35
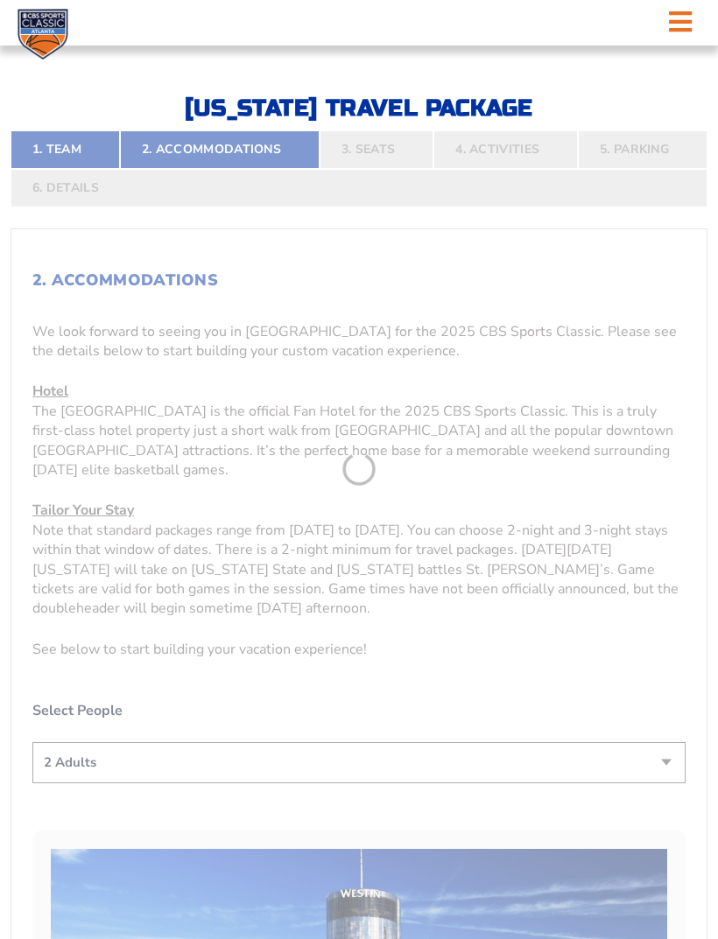
scroll to position [424, 0]
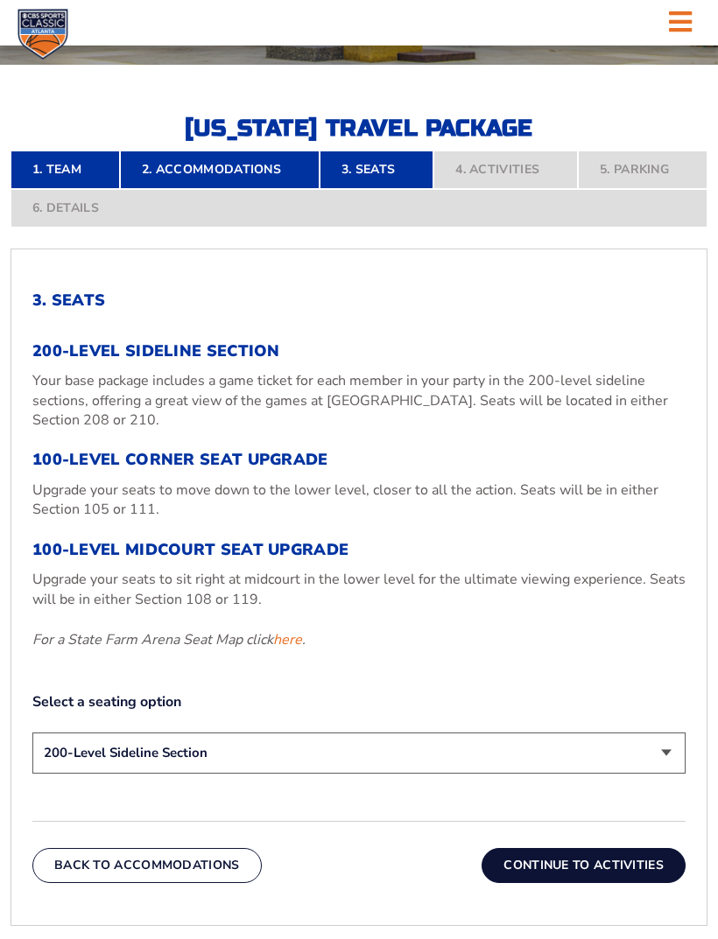
click at [643, 774] on select "200-Level Sideline Section 100-Level Corner Seat Upgrade (+$120 per person) 100…" at bounding box center [358, 753] width 653 height 41
select select "100-Level Corner Seat Upgrade"
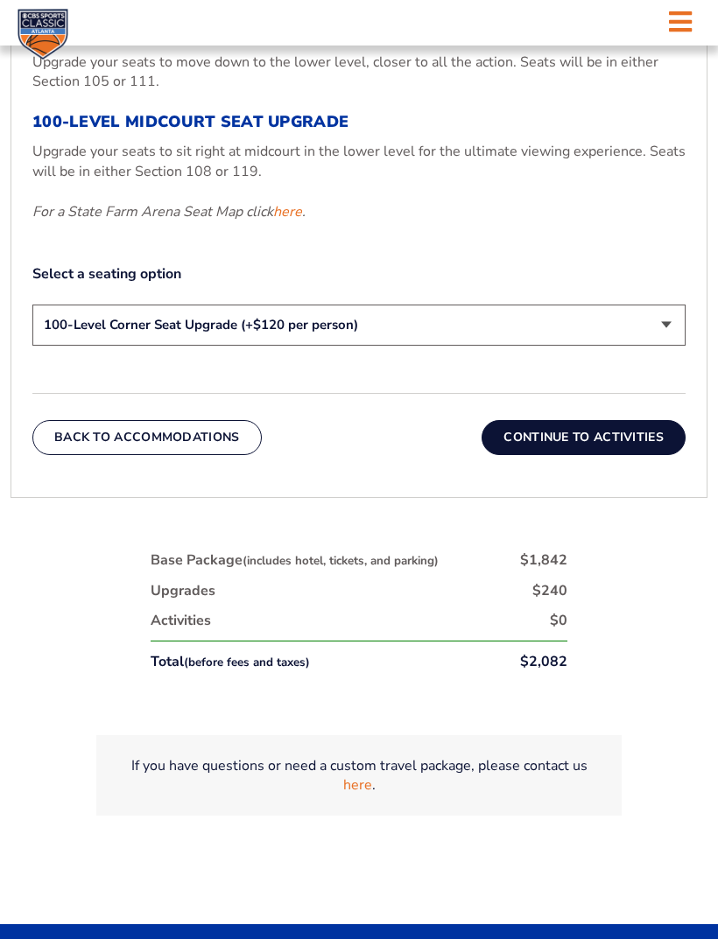
click at [613, 455] on button "Continue To Activities" at bounding box center [584, 437] width 204 height 35
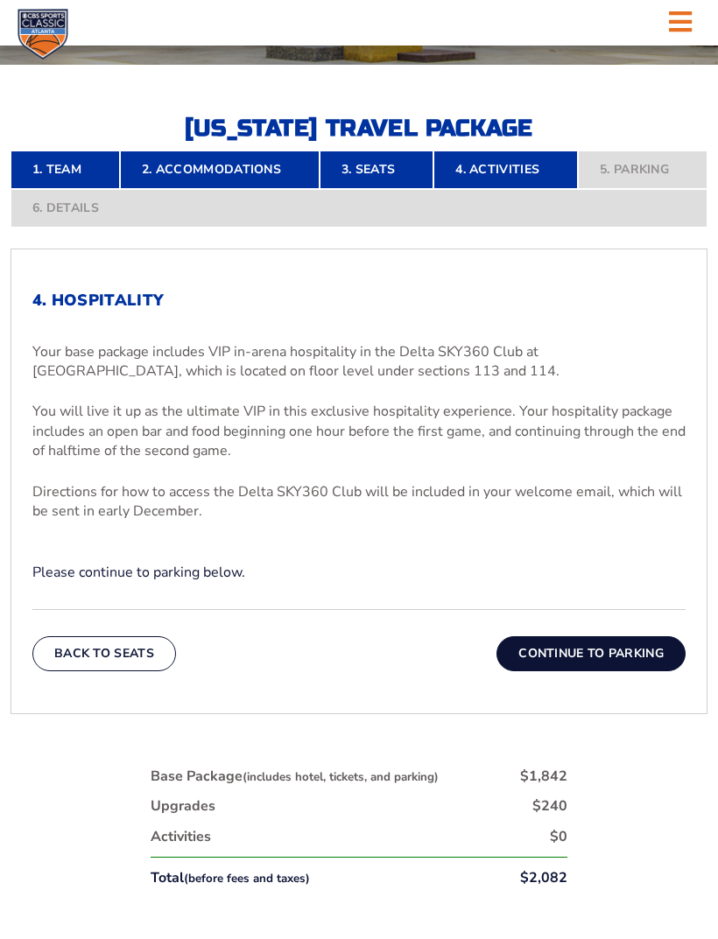
click at [581, 672] on button "Continue To Parking" at bounding box center [590, 654] width 189 height 35
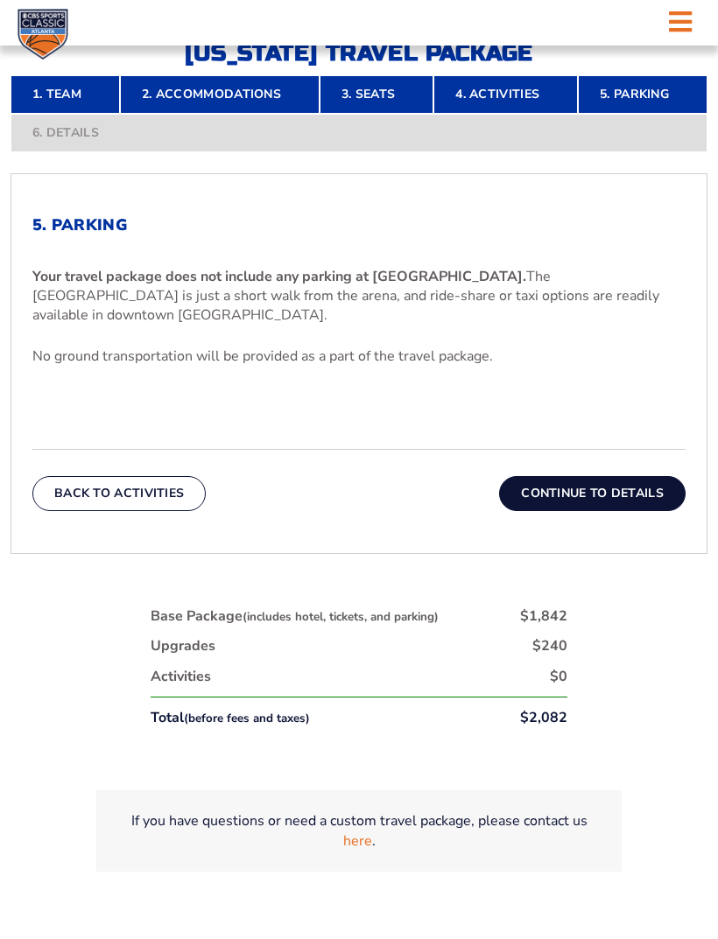
click at [616, 511] on button "Continue To Details" at bounding box center [592, 493] width 186 height 35
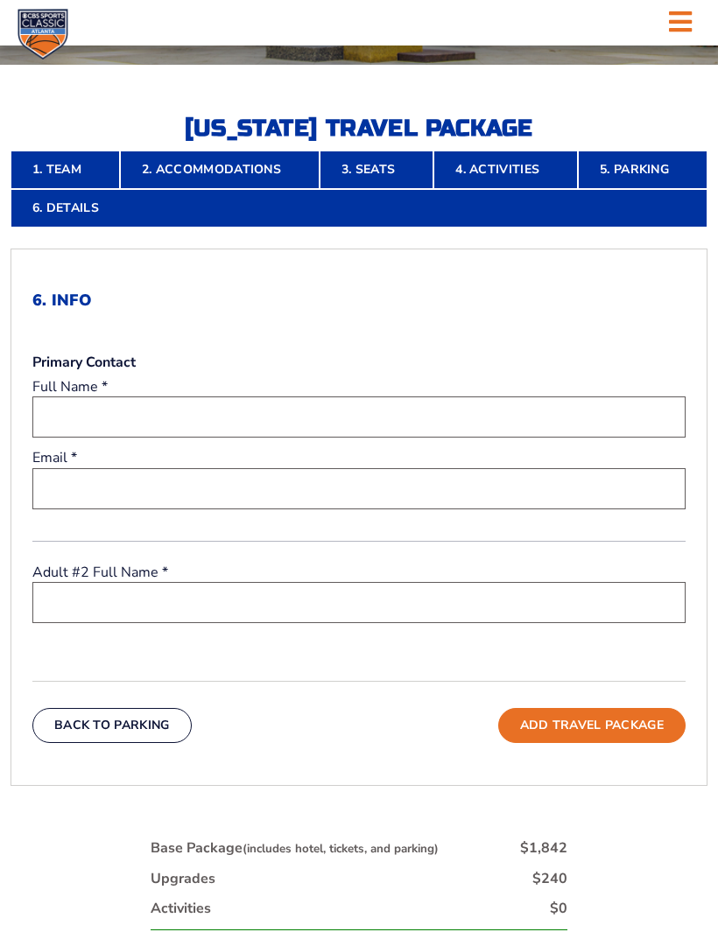
click at [506, 438] on input "text" at bounding box center [358, 417] width 653 height 41
type input "[PERSON_NAME]"
click at [237, 510] on input "email" at bounding box center [358, 488] width 653 height 41
type input "[EMAIL_ADDRESS][DOMAIN_NAME]"
click at [186, 623] on input "text" at bounding box center [358, 602] width 653 height 41
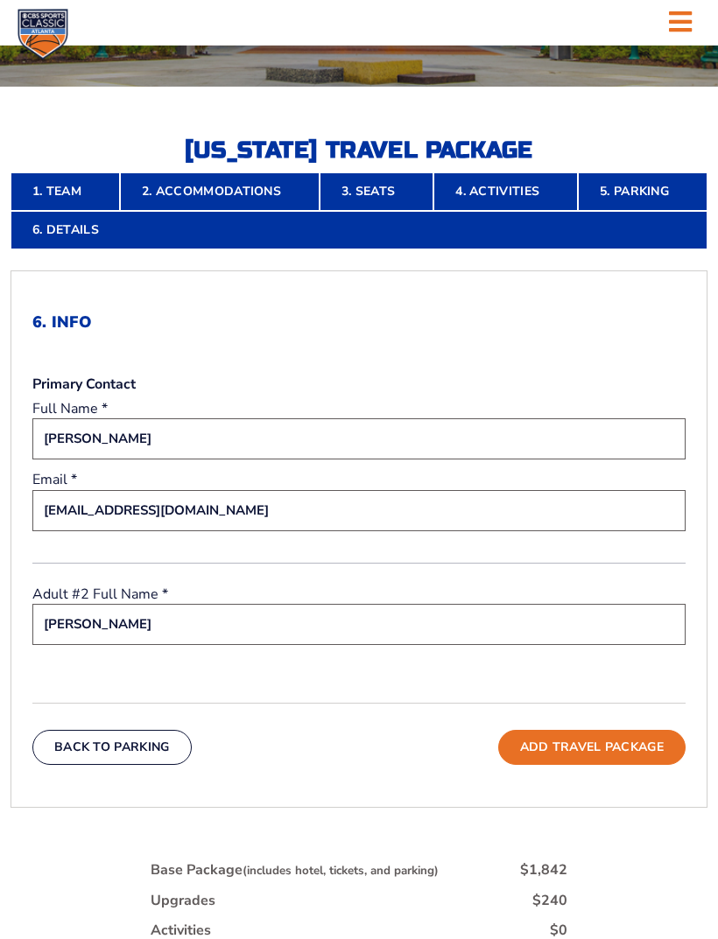
scroll to position [398, 0]
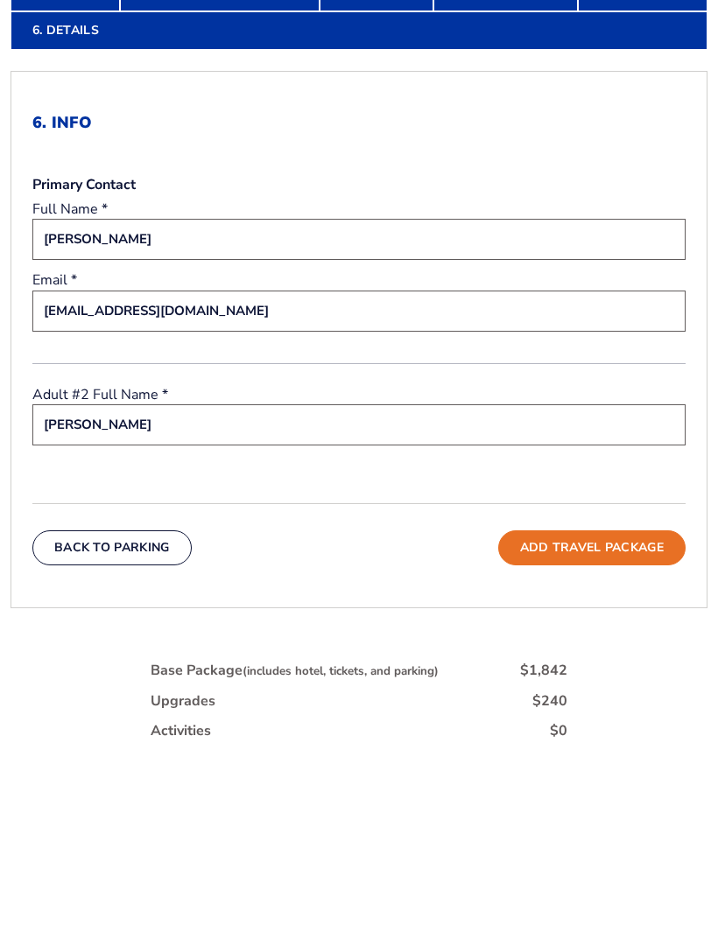
type input "[PERSON_NAME]"
click at [608, 734] on button "Add Travel Package" at bounding box center [591, 751] width 187 height 35
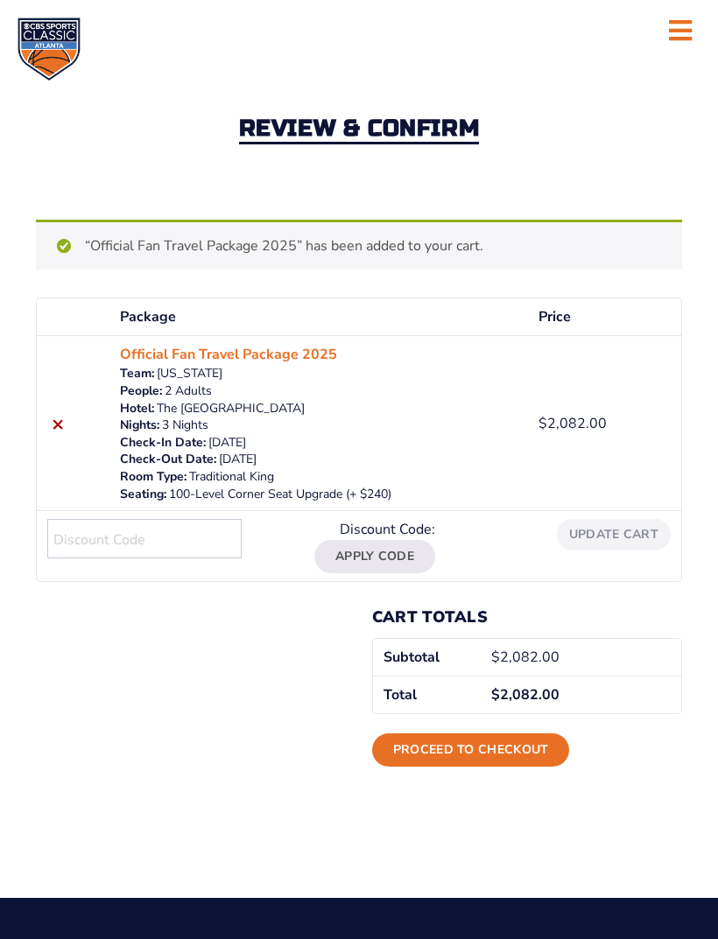
click at [485, 745] on link "Proceed to checkout" at bounding box center [471, 750] width 198 height 33
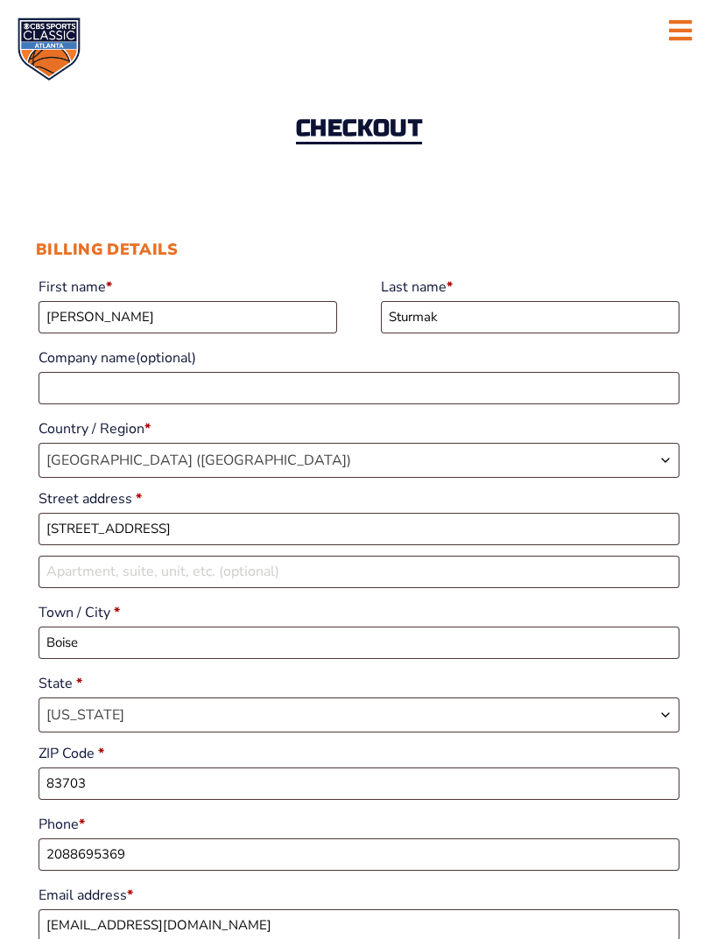
select select "ID"
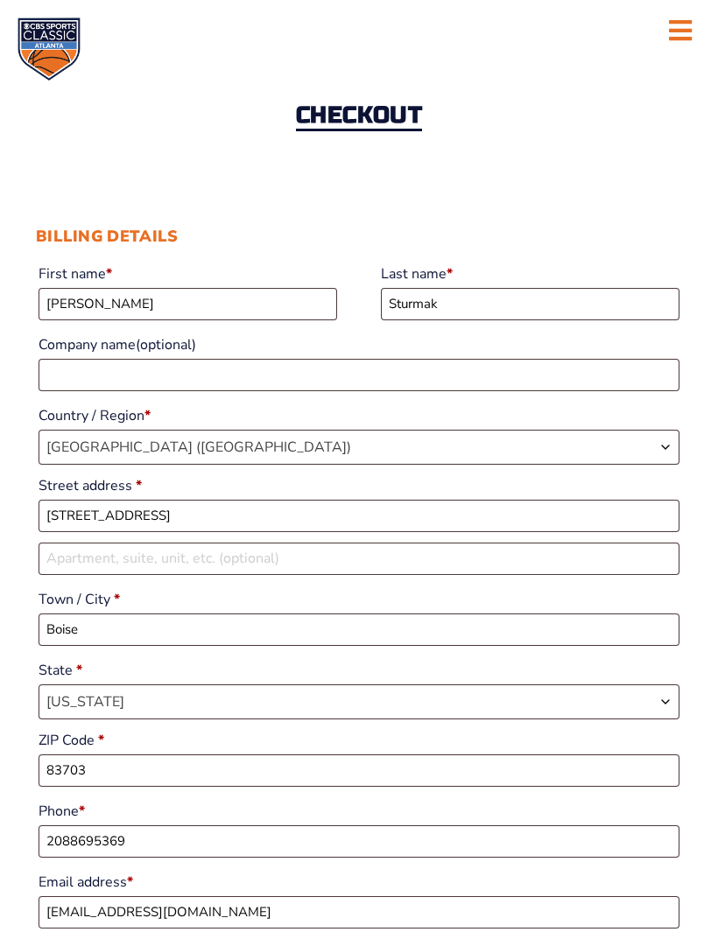
scroll to position [42, 0]
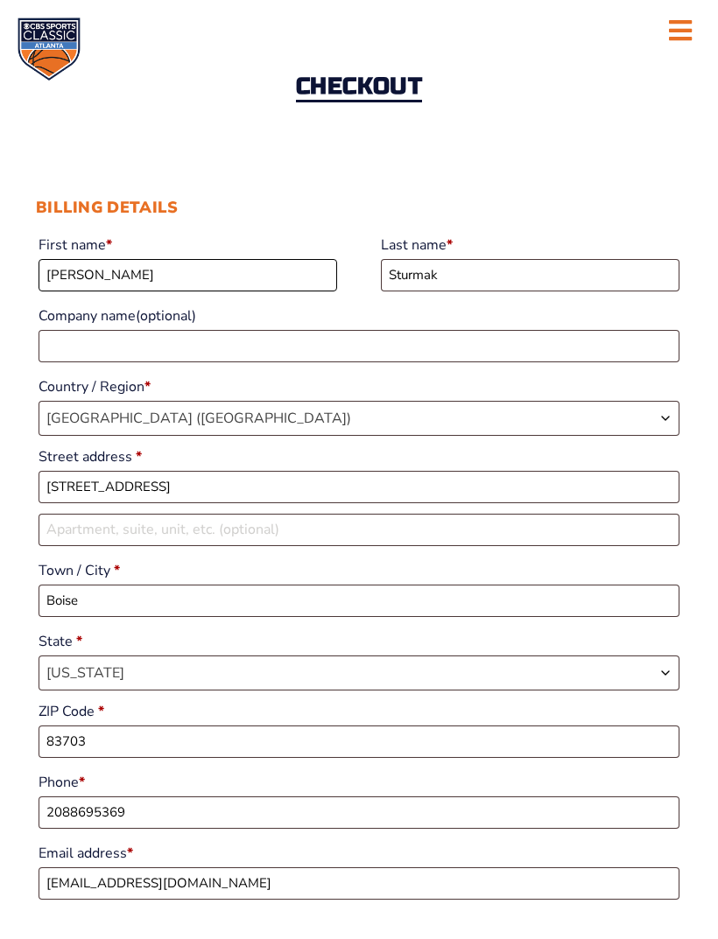
click at [240, 276] on input "[PERSON_NAME]" at bounding box center [188, 275] width 299 height 32
type input "M"
type input "David"
click at [476, 274] on input "Sturmak" at bounding box center [530, 275] width 299 height 32
type input "S"
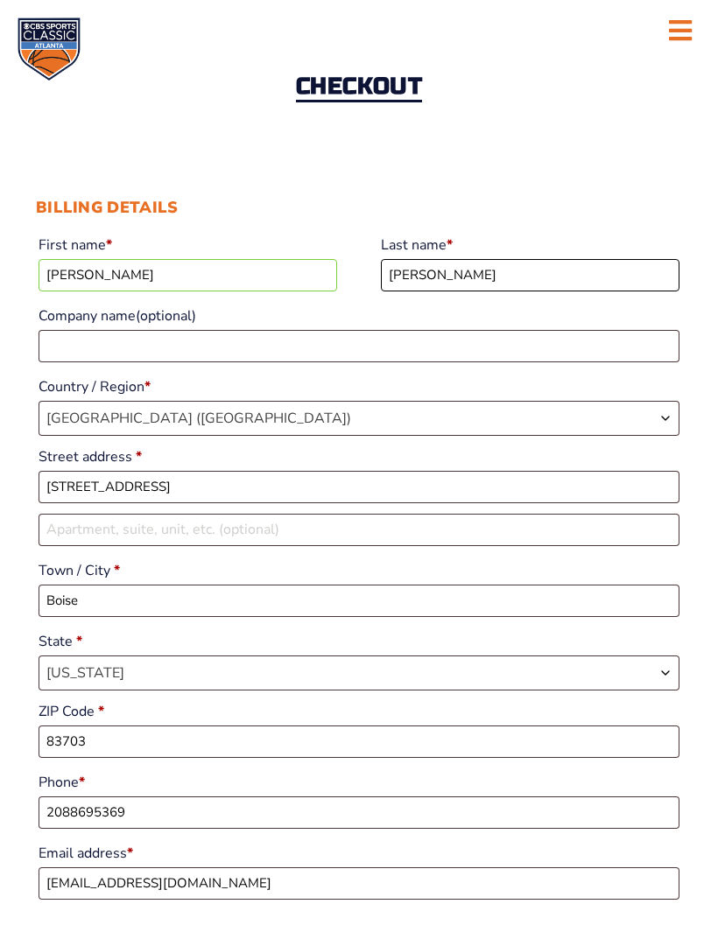
type input "Robbins"
click at [229, 488] on input "5235 N. 36th Street" at bounding box center [359, 487] width 641 height 32
type input "5"
type input "P.O. Box 1536"
click at [205, 616] on input "Boise" at bounding box center [359, 601] width 641 height 32
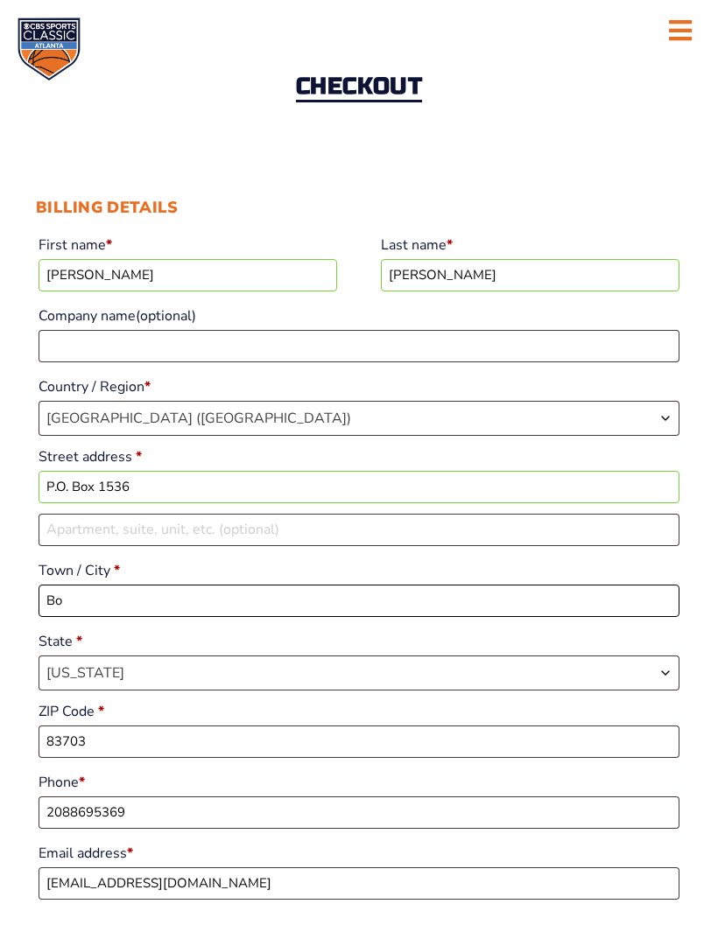
type input "B"
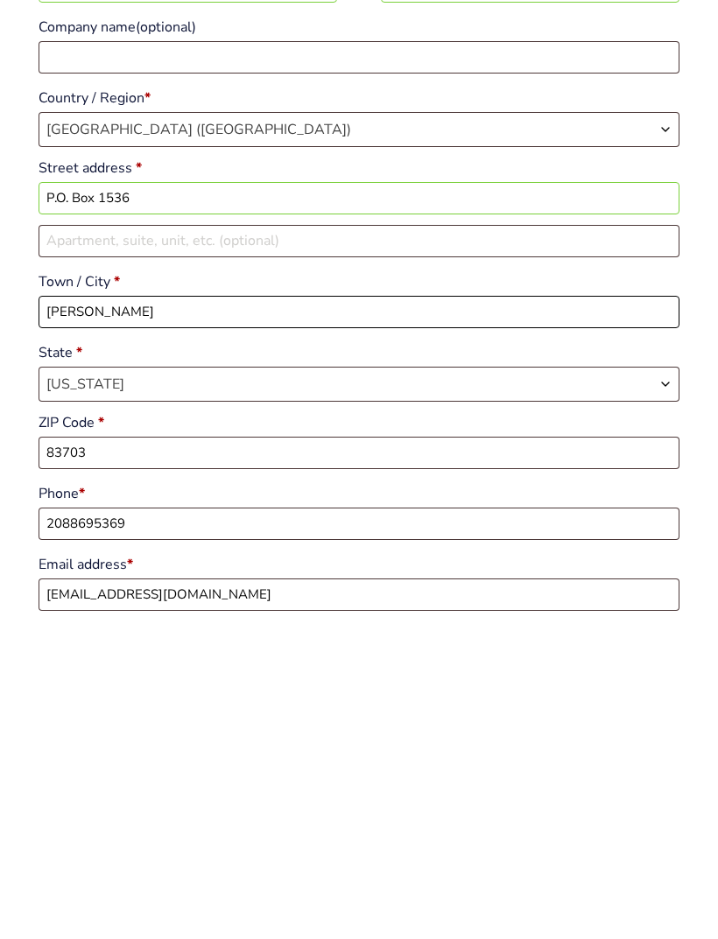
type input "McCall"
click at [173, 726] on input "83703" at bounding box center [359, 742] width 641 height 32
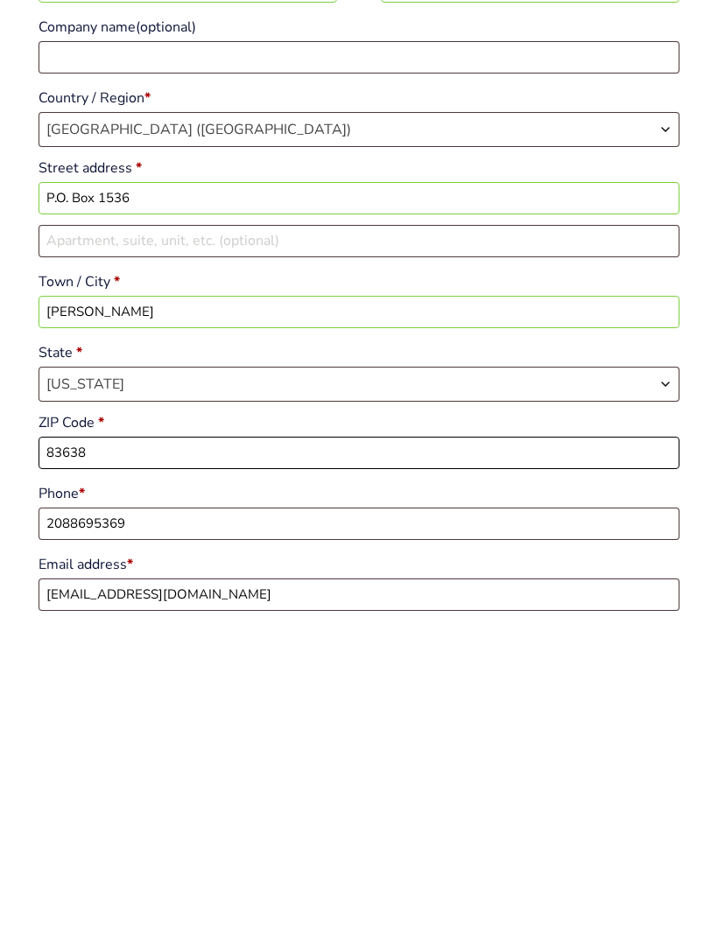
type input "83638"
click at [280, 797] on input "2088695369" at bounding box center [359, 813] width 641 height 32
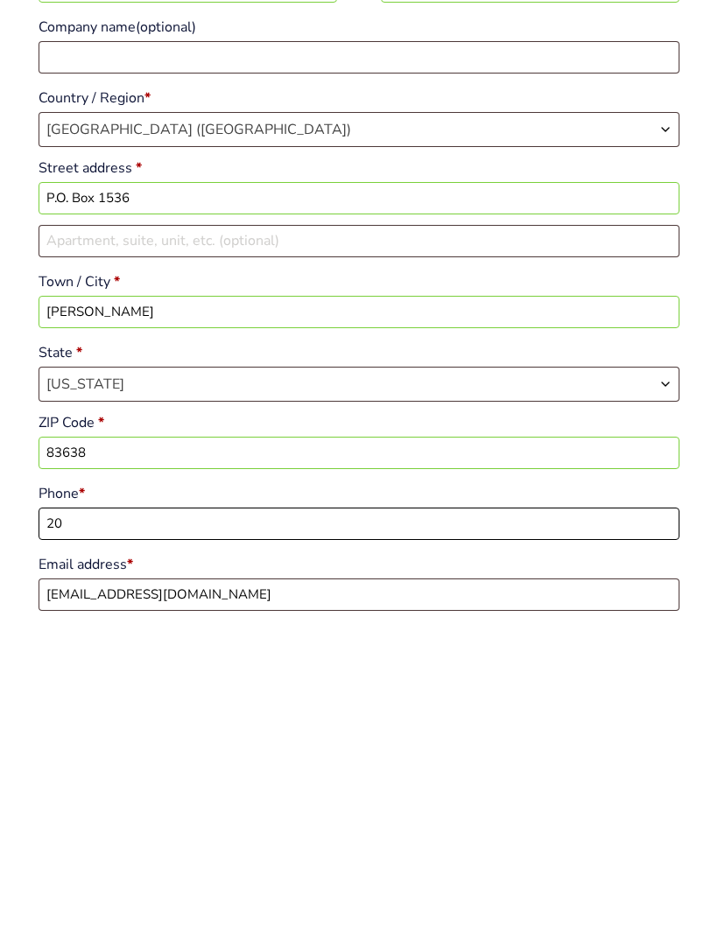
type input "2"
type input "2086304553"
click at [261, 868] on input "msturmak@msn.com" at bounding box center [359, 884] width 641 height 32
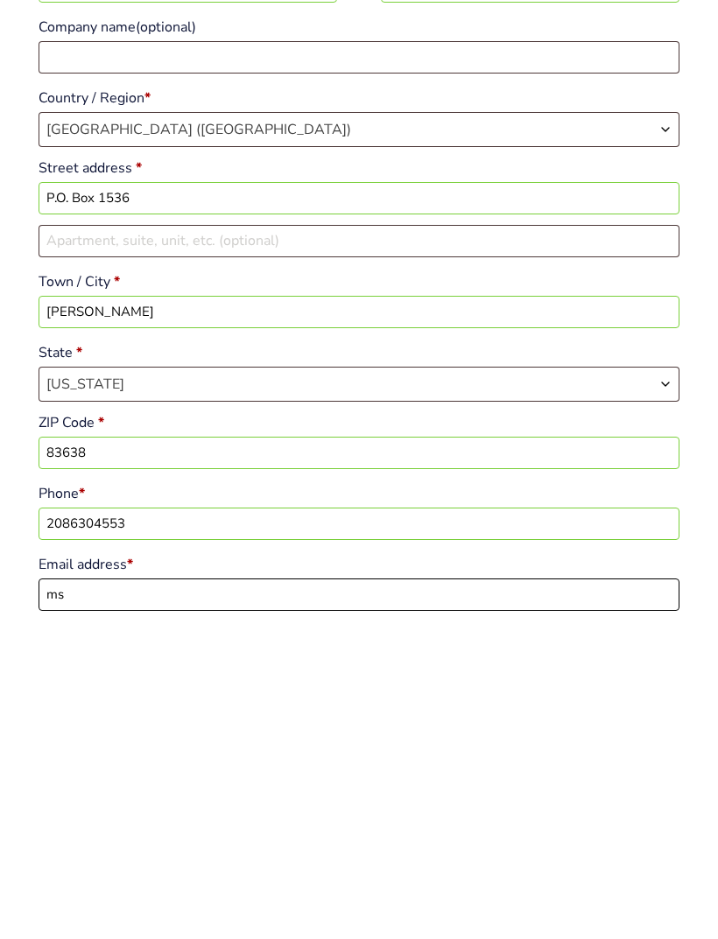
type input "m"
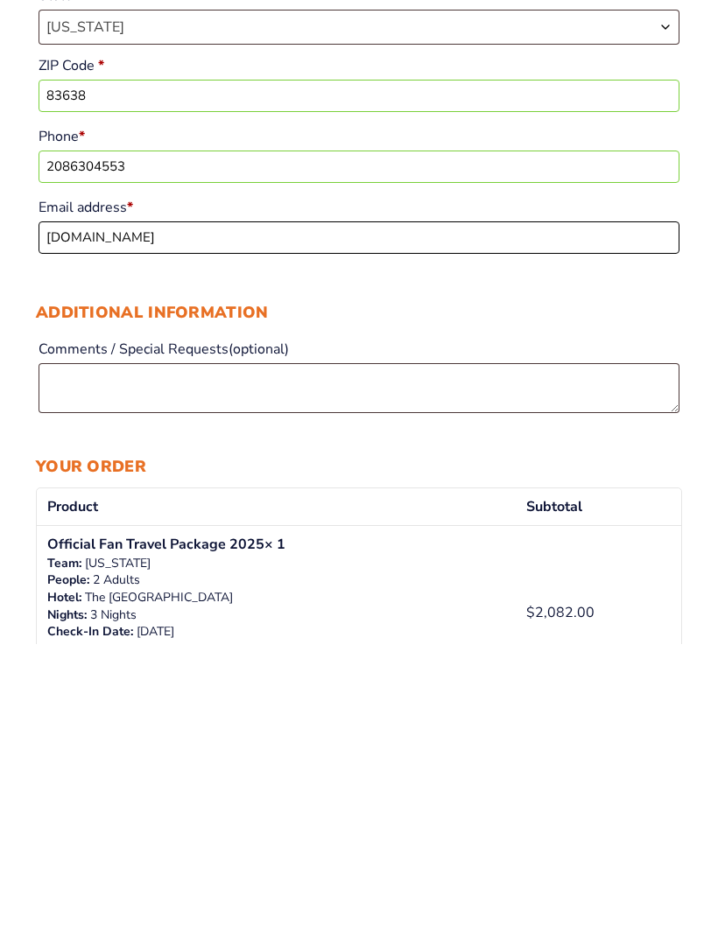
scroll to position [394, 0]
type input "dlrobbins617yahoo.com"
click at [260, 658] on textarea "Comments / Special Requests (optional)" at bounding box center [359, 683] width 641 height 50
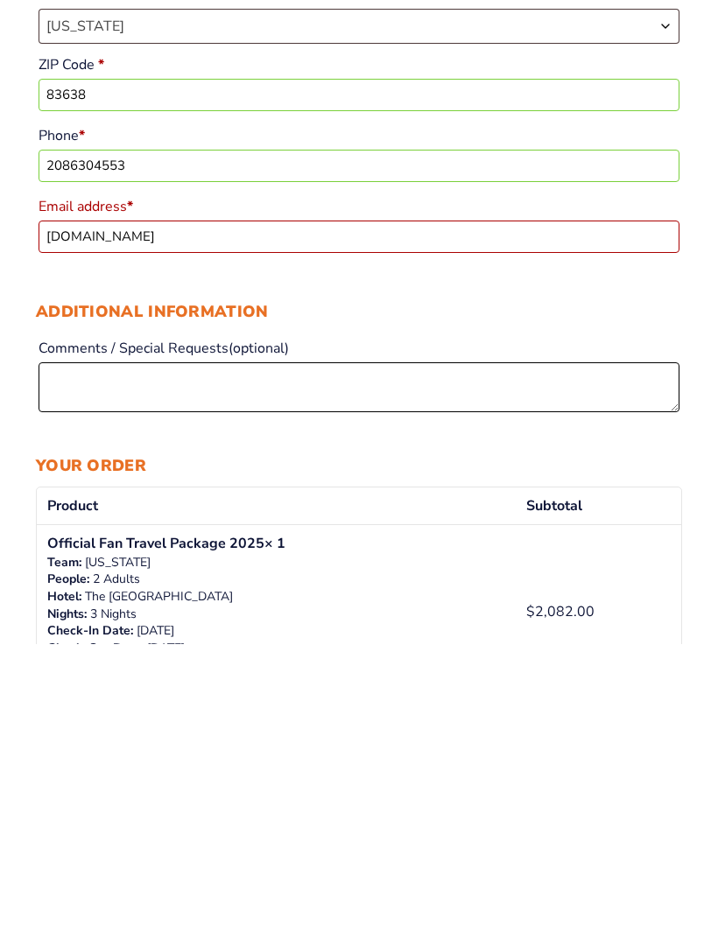
click at [251, 658] on textarea "Comments / Special Requests (optional)" at bounding box center [359, 683] width 641 height 50
paste textarea "Please see us with the other people traveling in our group. We are all requesti…"
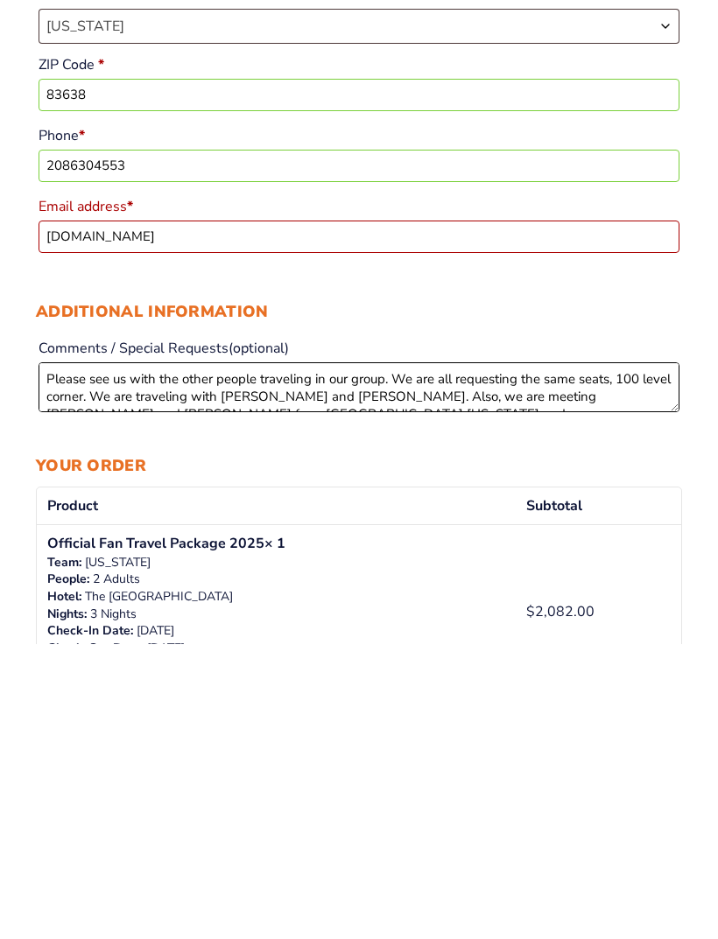
scroll to position [0, 0]
click at [388, 658] on textarea "Please see us with the other people traveling in our group. We are all requesti…" at bounding box center [359, 683] width 641 height 50
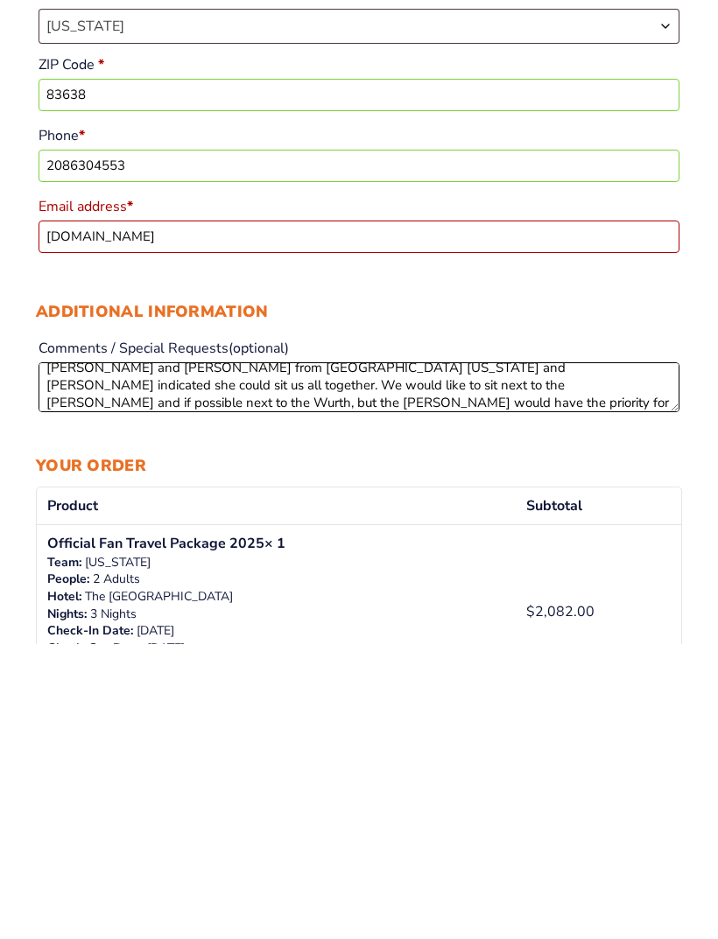
scroll to position [47, 0]
click at [158, 658] on textarea "Please see us with the other people traveling in our group. We are all requesti…" at bounding box center [359, 683] width 641 height 50
click at [455, 658] on textarea "Please see us with the other people traveling in our group. We are all requesti…" at bounding box center [359, 683] width 641 height 50
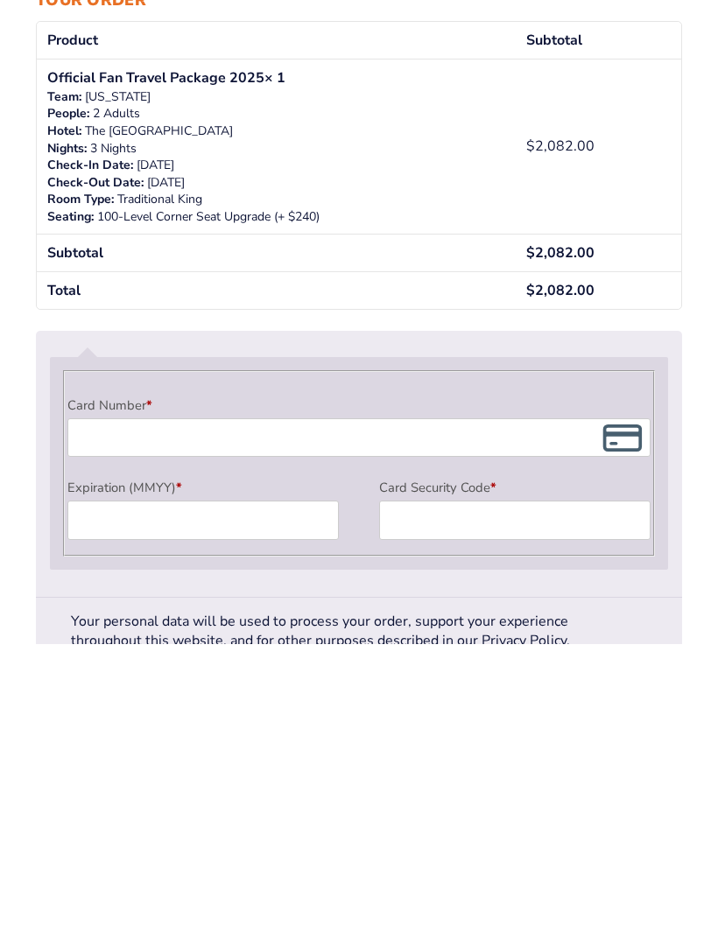
scroll to position [867, 0]
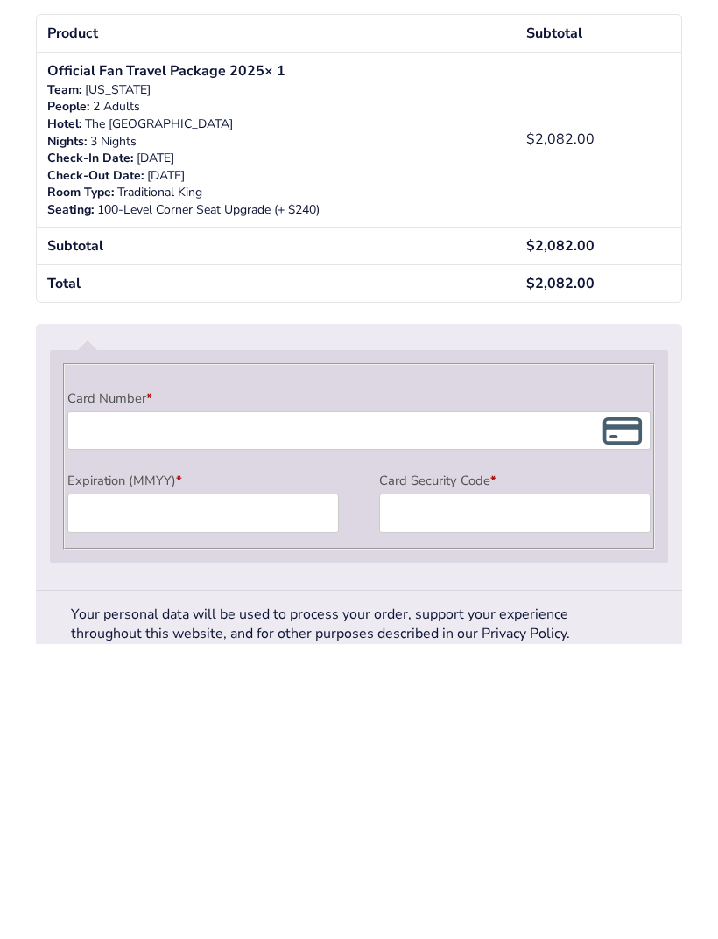
type textarea "Please see us with the other people traveling in our group. We are all requesti…"
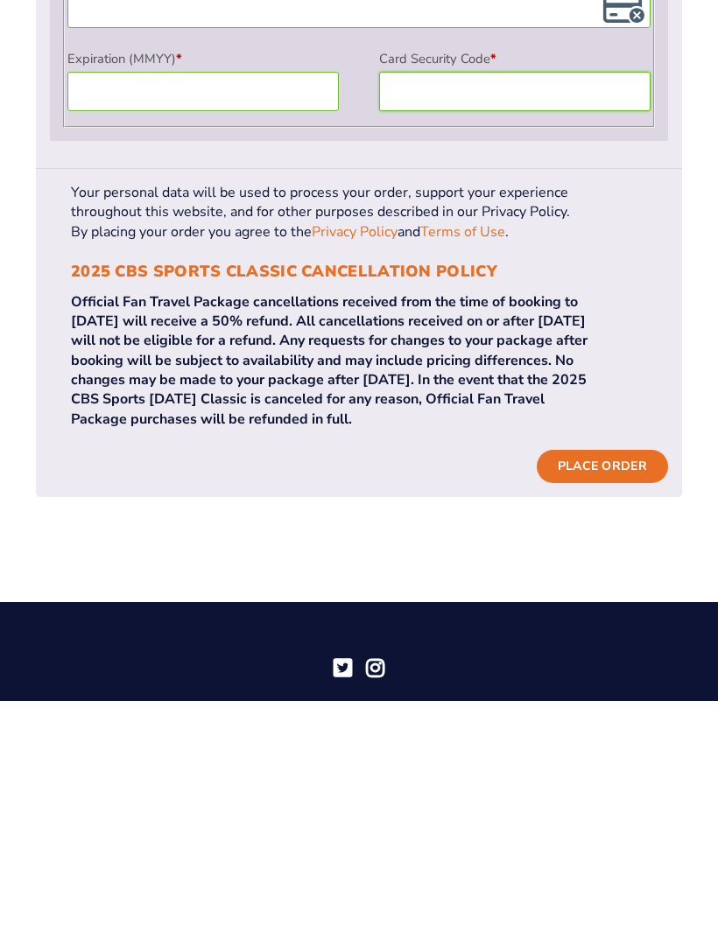
scroll to position [1377, 0]
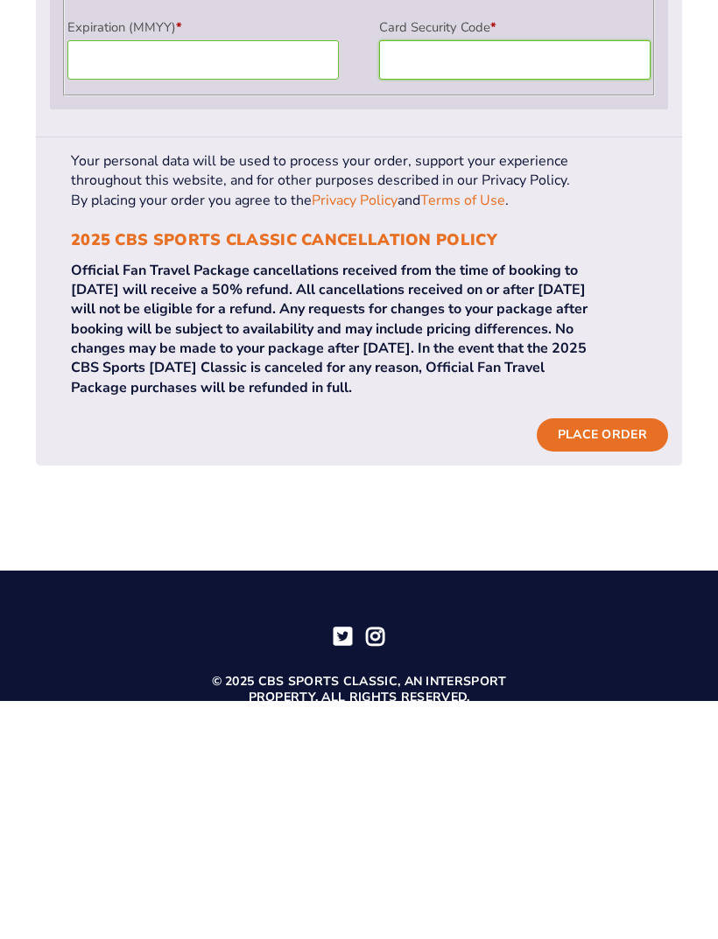
click at [610, 657] on button "Place order" at bounding box center [602, 673] width 131 height 33
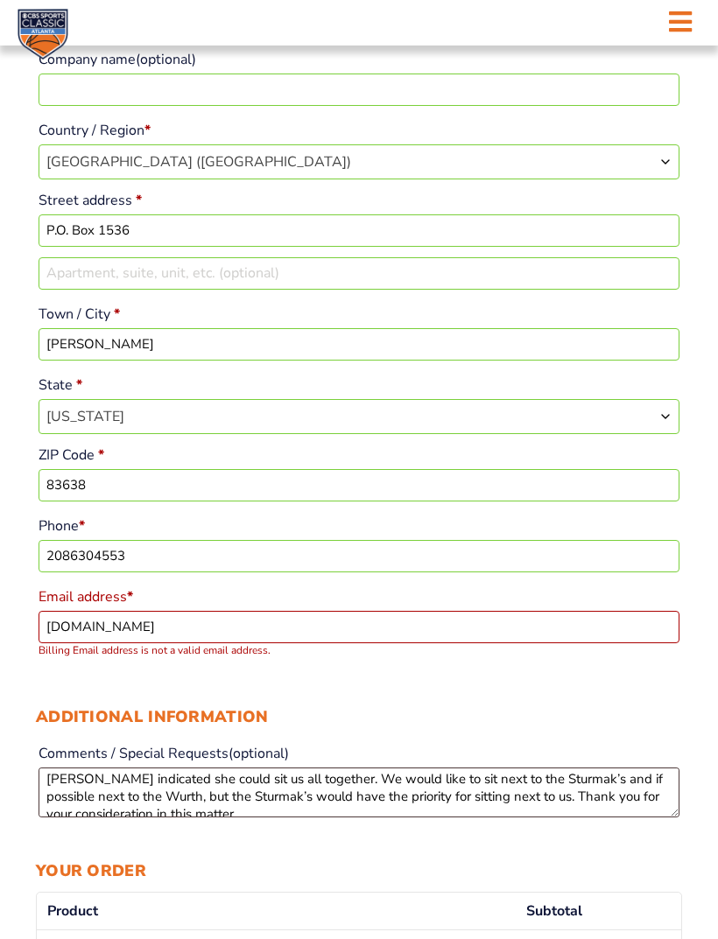
scroll to position [264, 0]
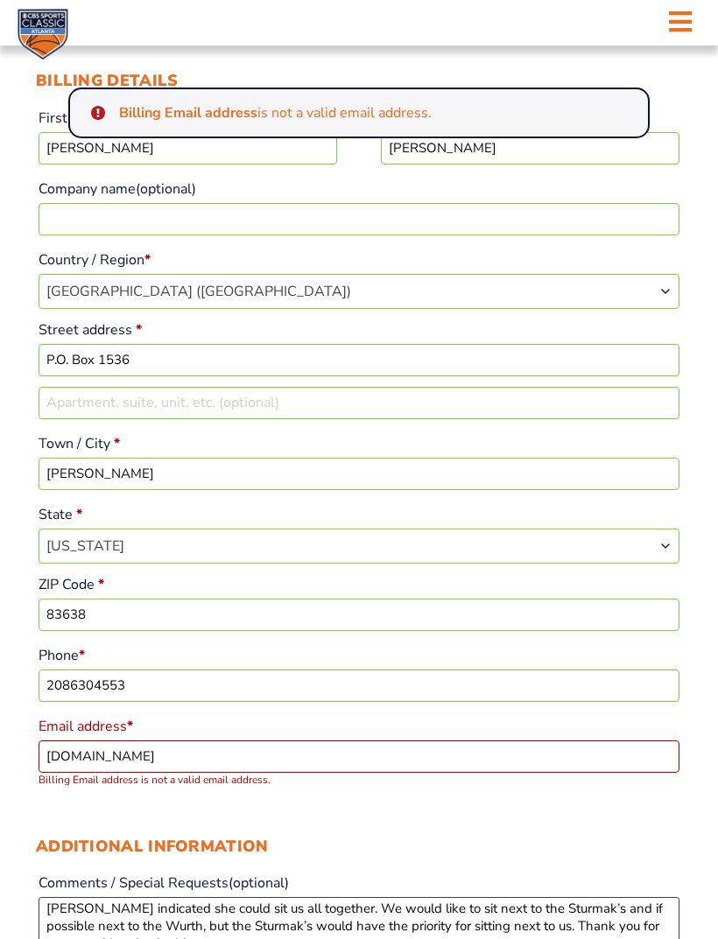
click at [280, 773] on input "dlrobbins617yahoo.com" at bounding box center [359, 757] width 641 height 32
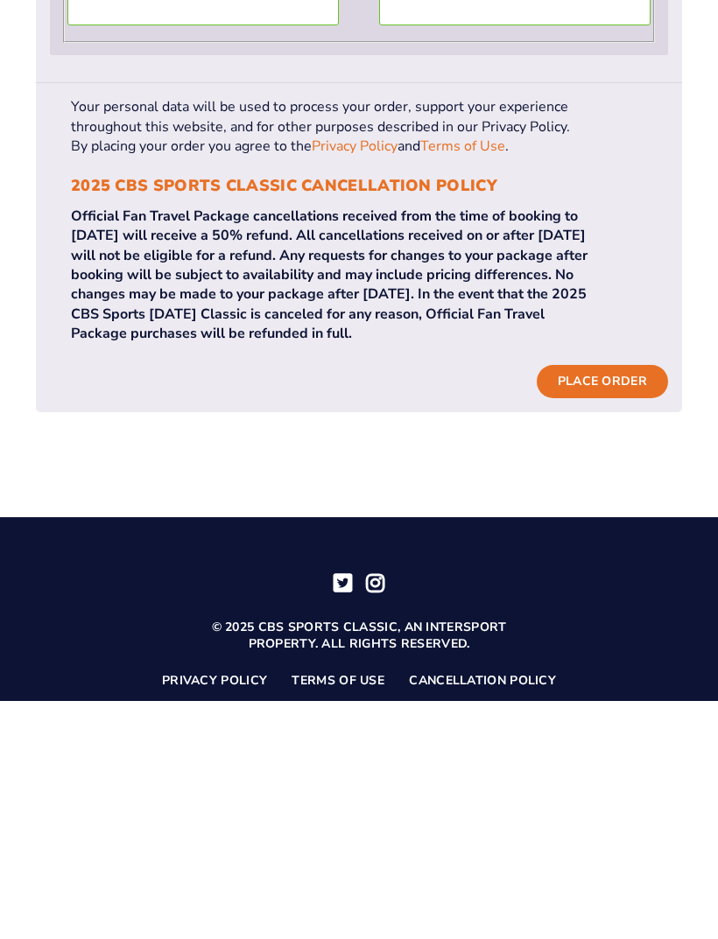
scroll to position [1603, 0]
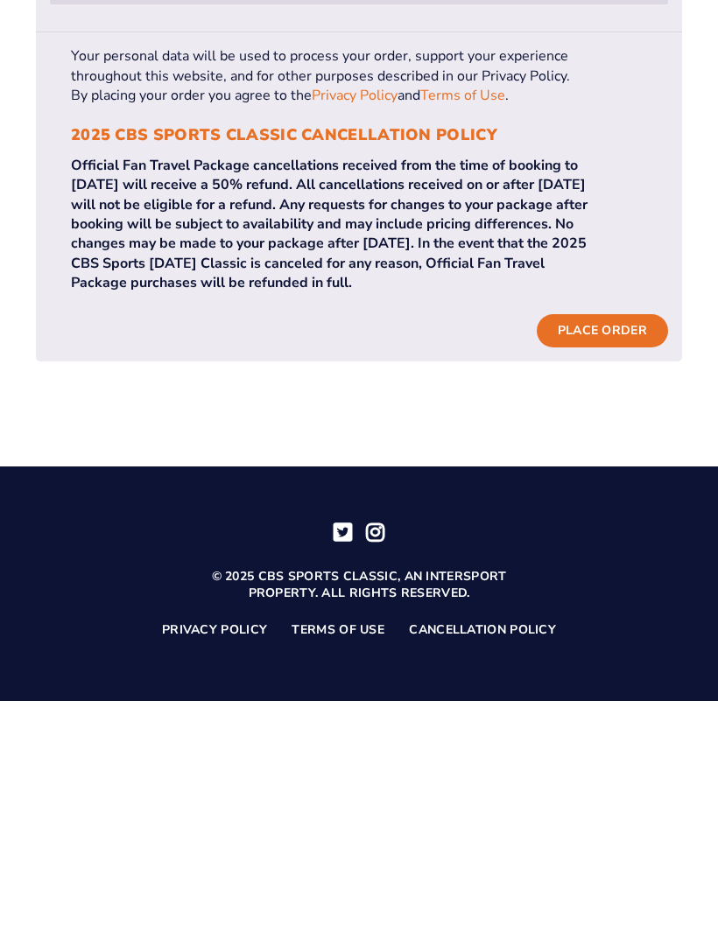
type input "[EMAIL_ADDRESS][DOMAIN_NAME]"
click at [607, 552] on button "Place order" at bounding box center [602, 568] width 131 height 33
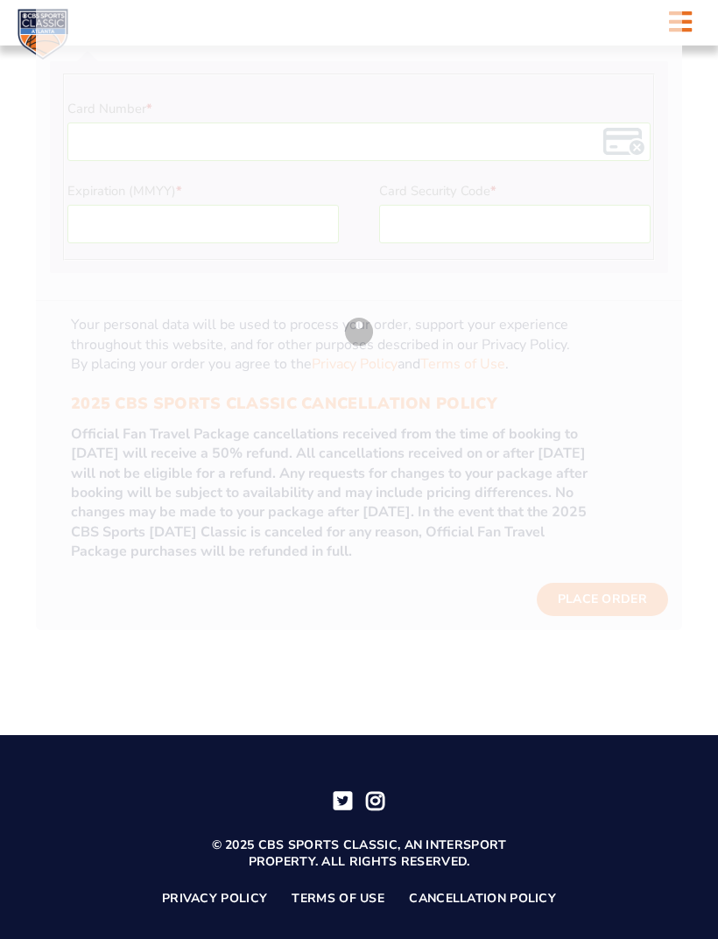
scroll to position [1597, 0]
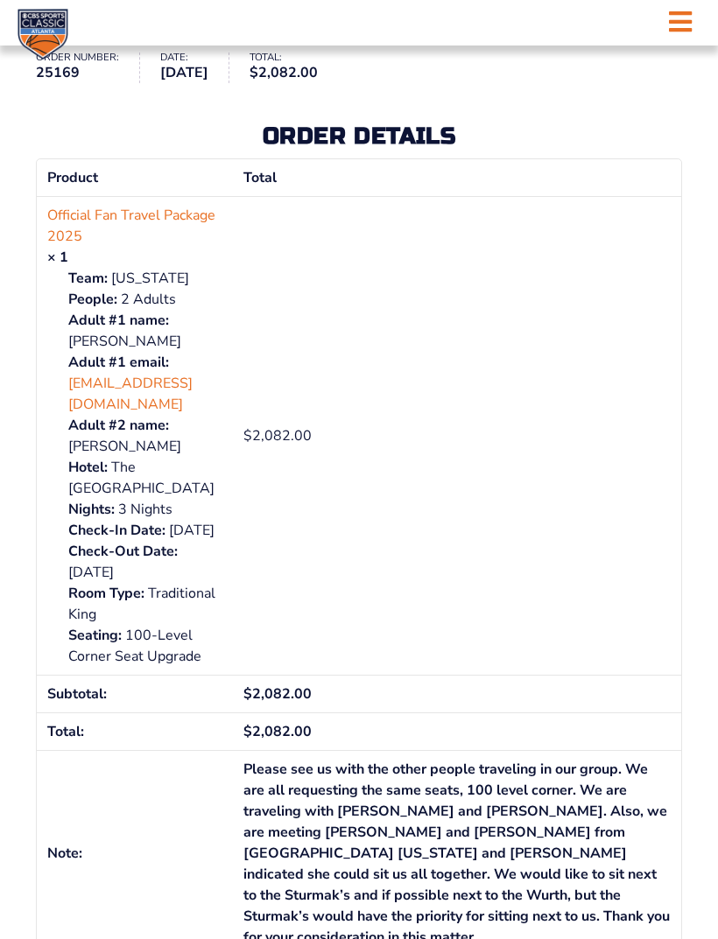
scroll to position [187, 0]
click at [595, 409] on td "$ 2,082.00" at bounding box center [457, 436] width 448 height 479
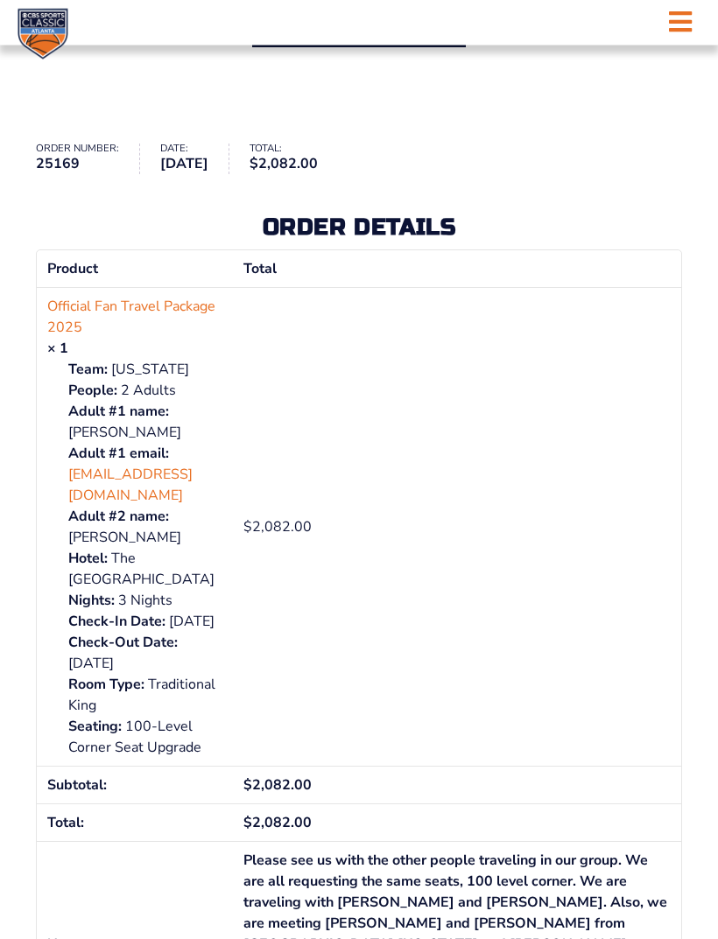
scroll to position [78, 0]
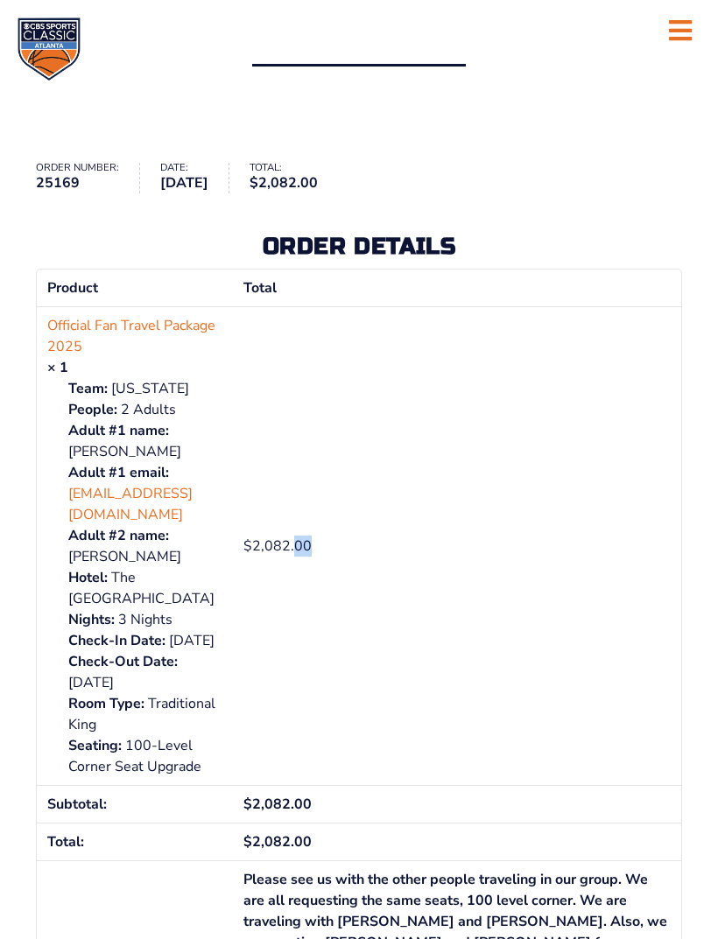
click at [579, 614] on td "$ 2,082.00" at bounding box center [457, 545] width 448 height 479
click at [566, 404] on td "$ 2,082.00" at bounding box center [457, 545] width 448 height 479
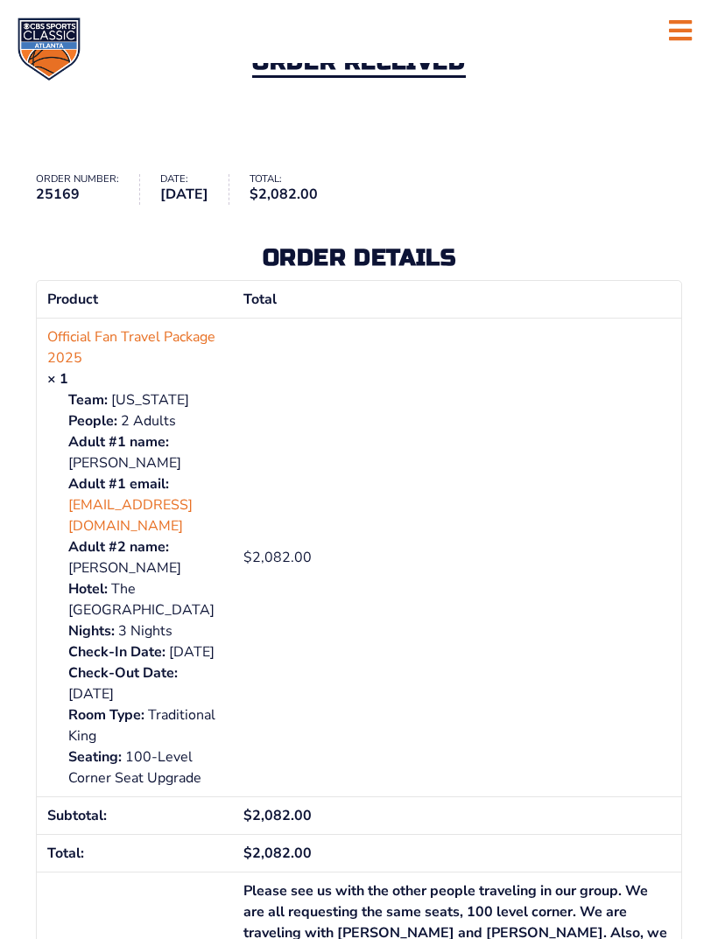
scroll to position [60, 0]
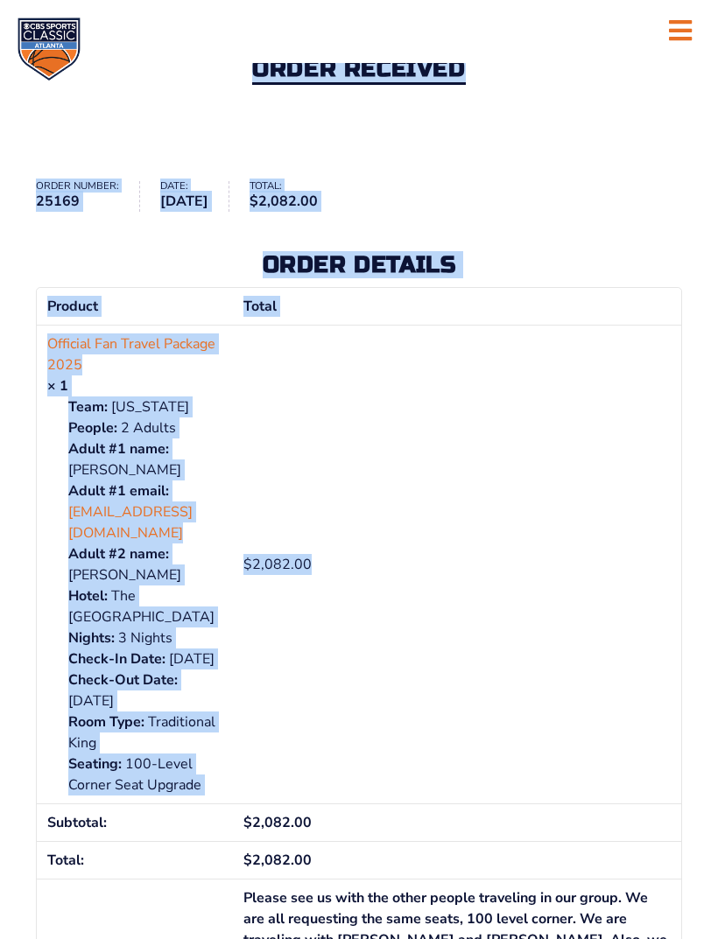
click at [636, 827] on td "$ 2,082.00" at bounding box center [457, 823] width 448 height 38
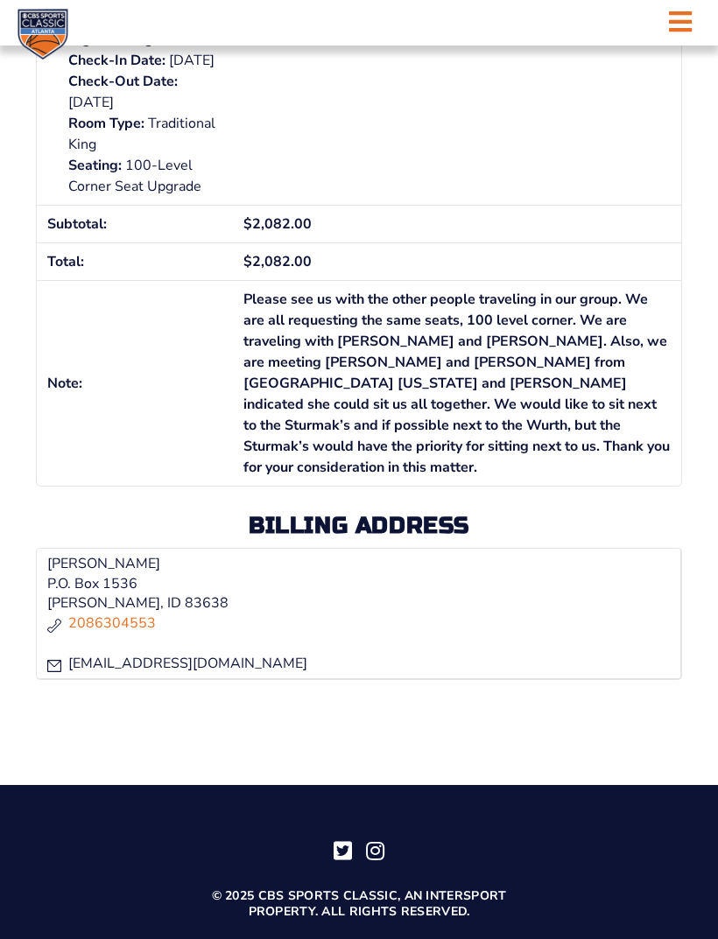
scroll to position [715, 0]
